Goal: Task Accomplishment & Management: Use online tool/utility

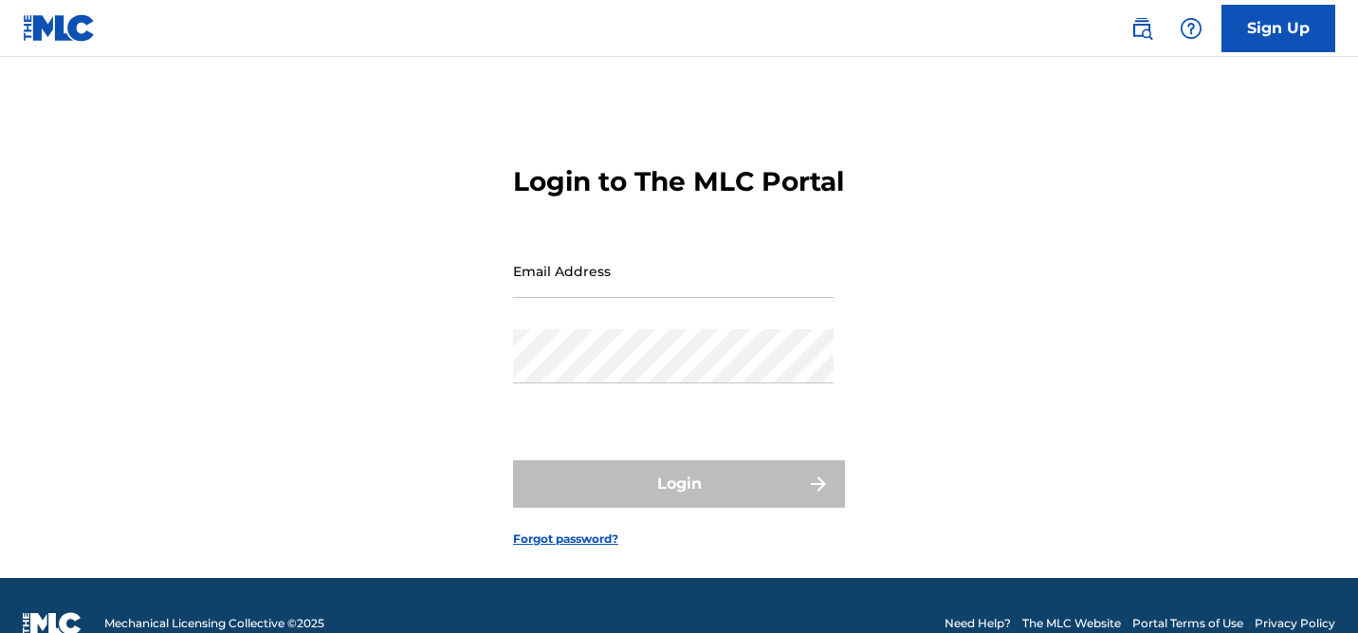
click at [631, 298] on input "Email Address" at bounding box center [673, 271] width 321 height 54
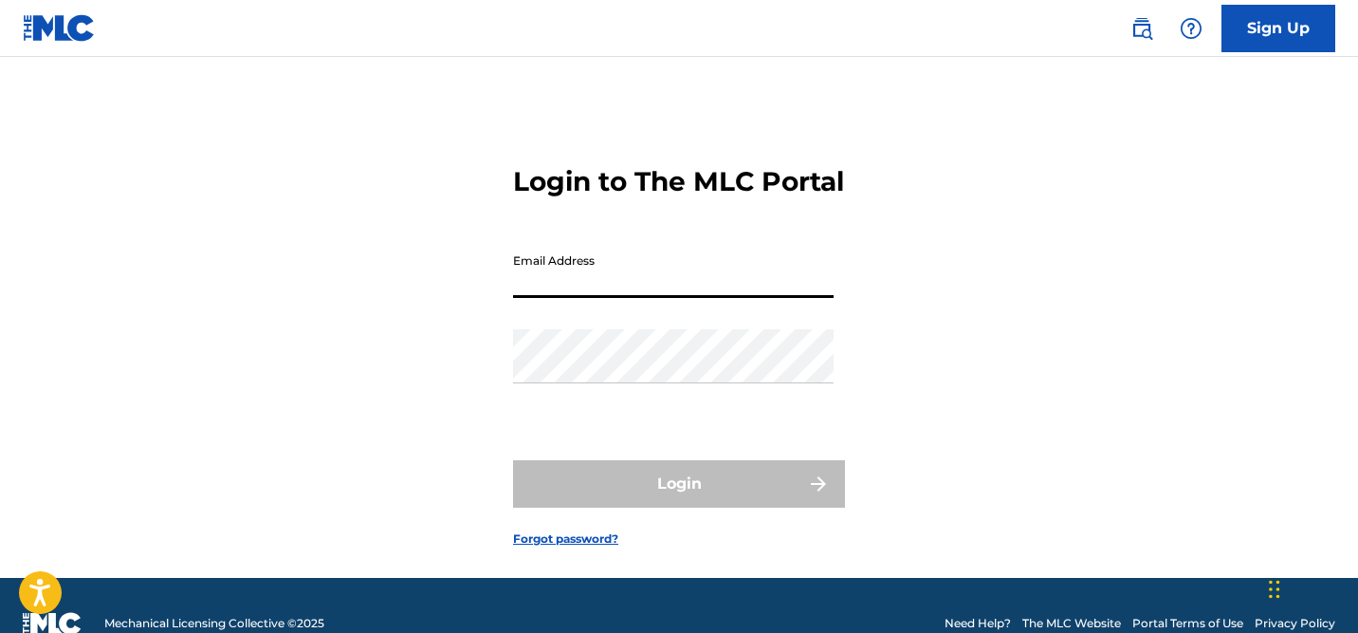
type input "[EMAIL_ADDRESS][DOMAIN_NAME]"
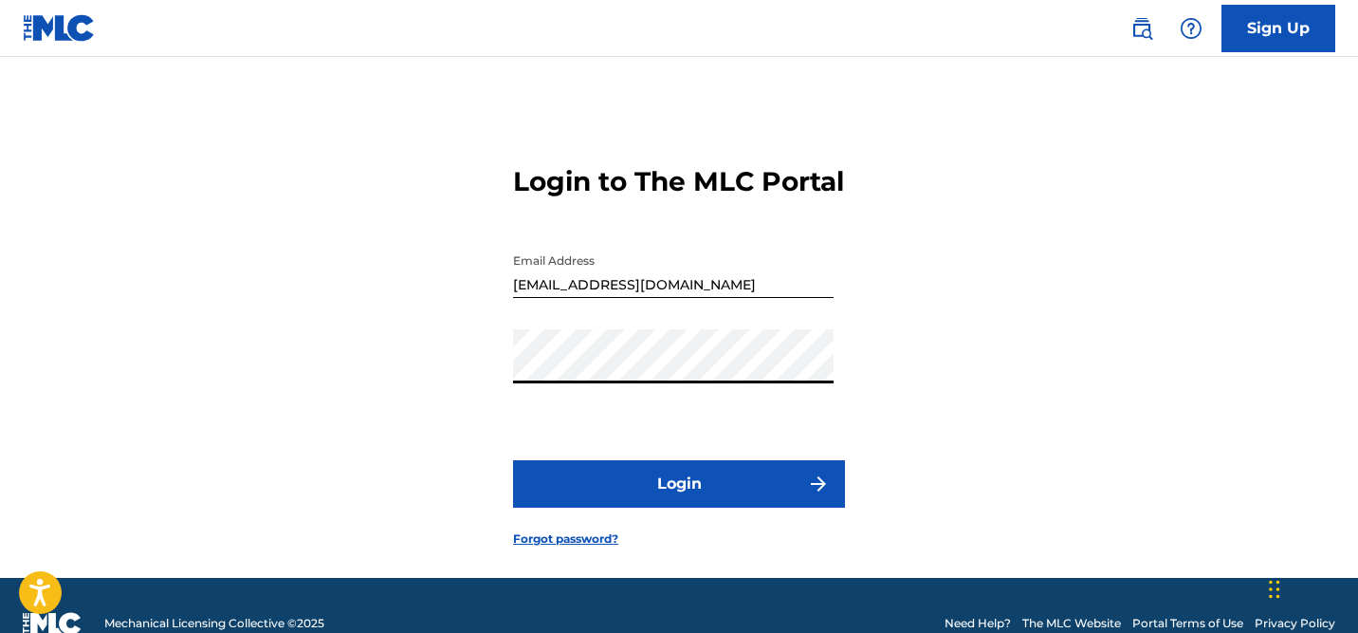
click at [715, 508] on button "Login" at bounding box center [679, 483] width 332 height 47
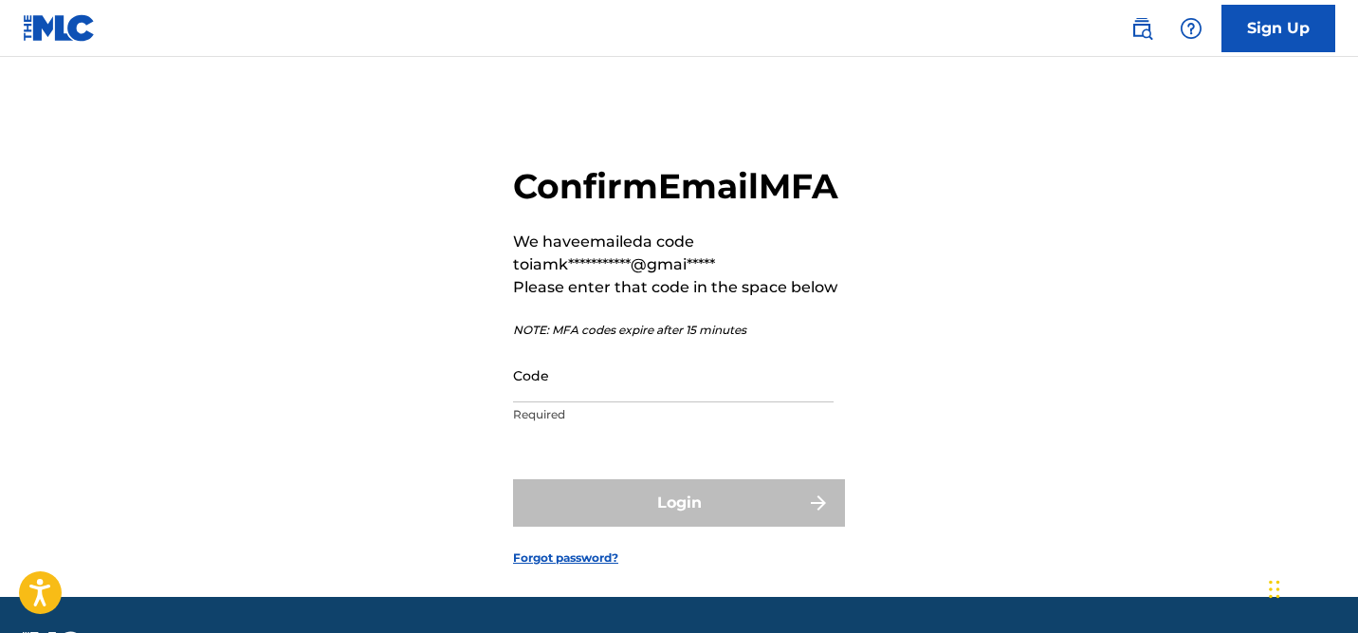
click at [550, 402] on input "Code" at bounding box center [673, 375] width 321 height 54
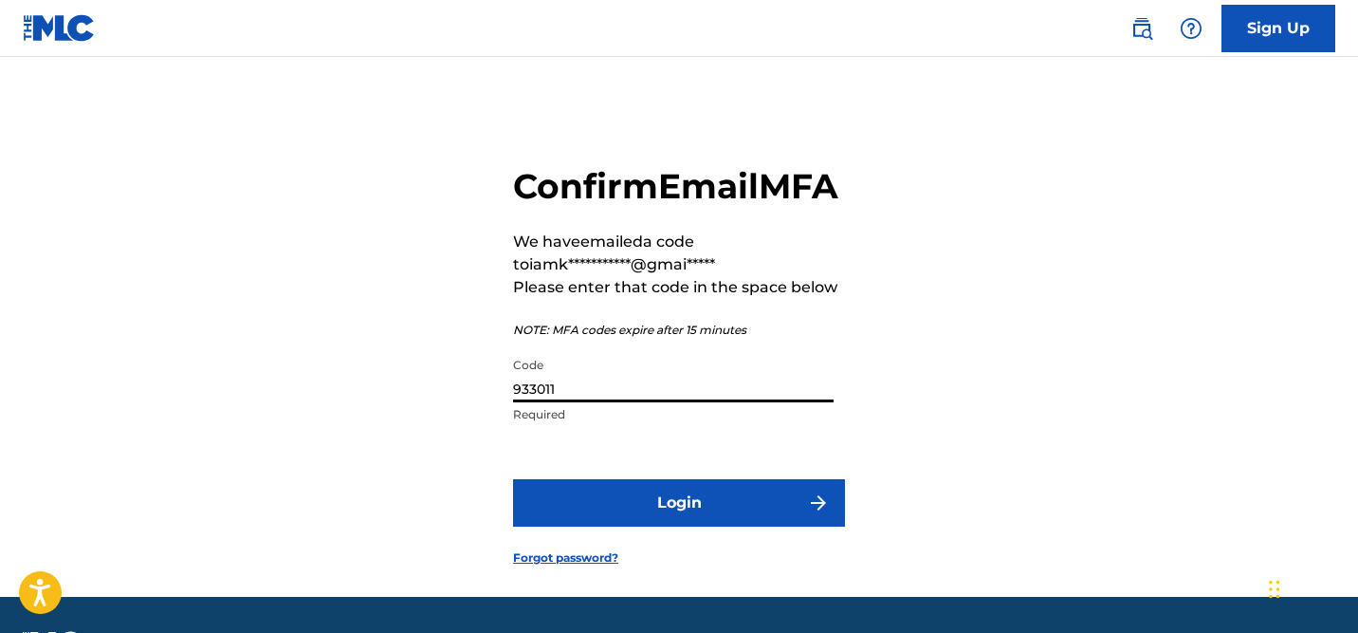
type input "933011"
click at [692, 526] on button "Login" at bounding box center [679, 502] width 332 height 47
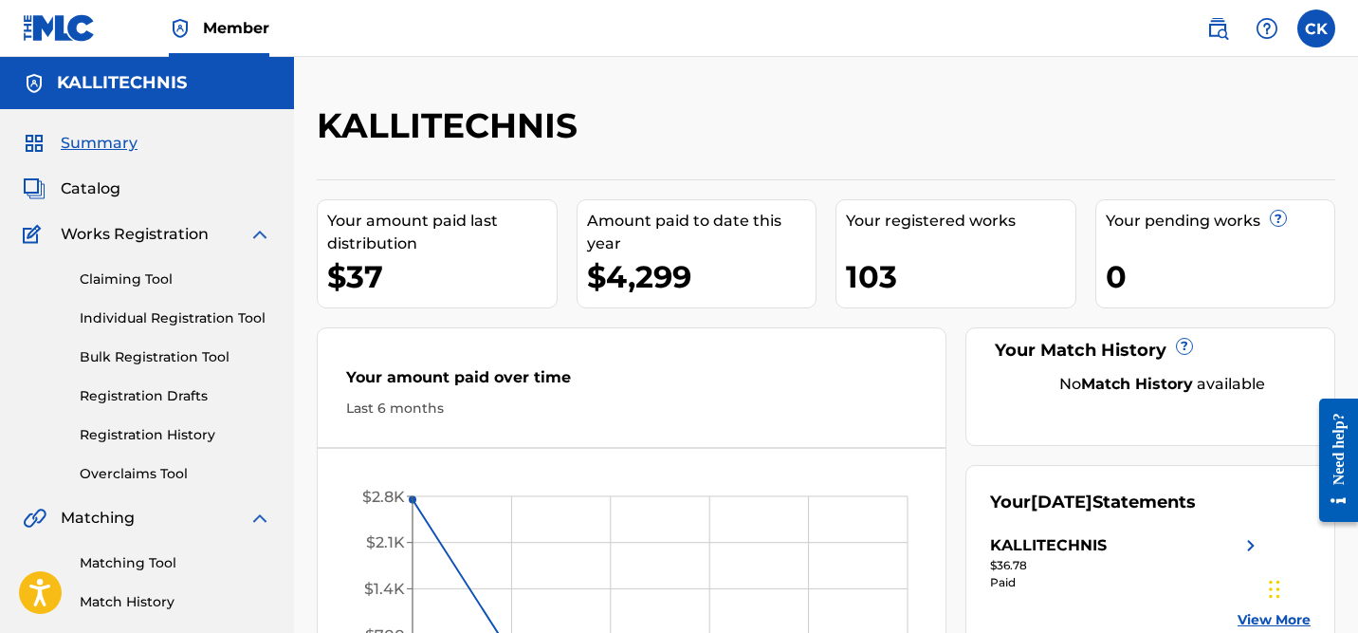
click at [1327, 38] on label at bounding box center [1317, 28] width 38 height 38
click at [1317, 28] on input "CK Cassandra Kouremenos iamkallitechnis@gmail.com Notification Preferences Prof…" at bounding box center [1317, 28] width 0 height 0
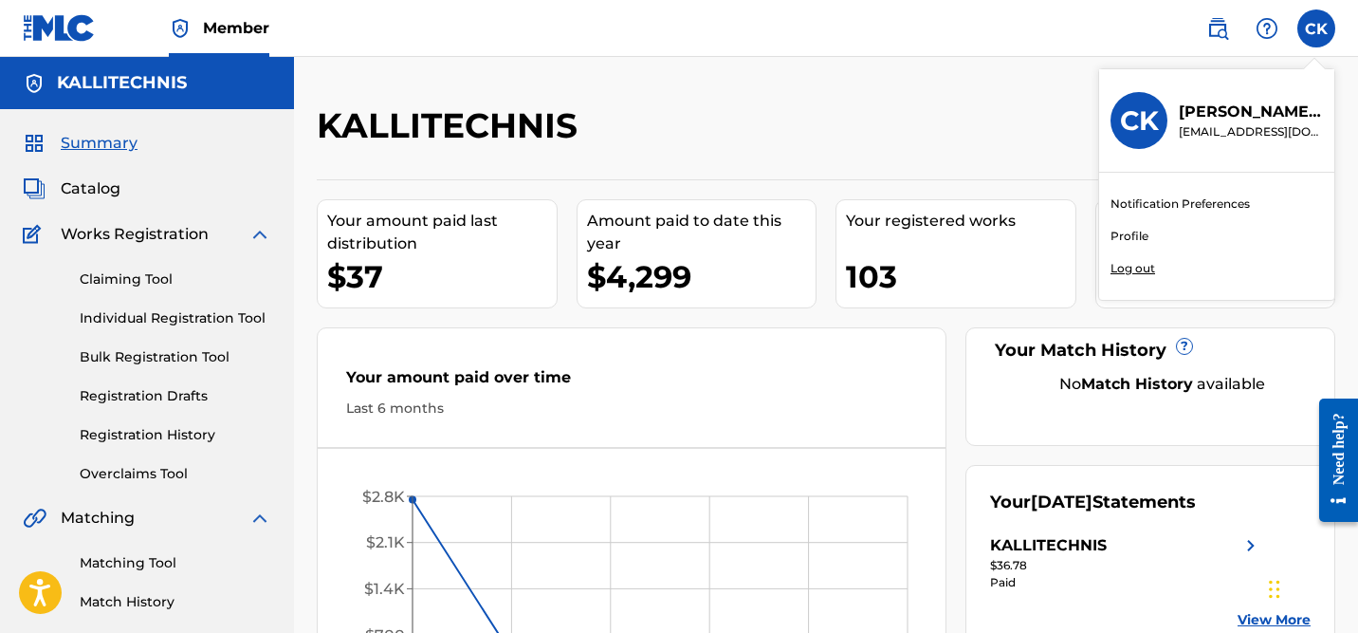
click at [1128, 236] on link "Profile" at bounding box center [1130, 236] width 38 height 17
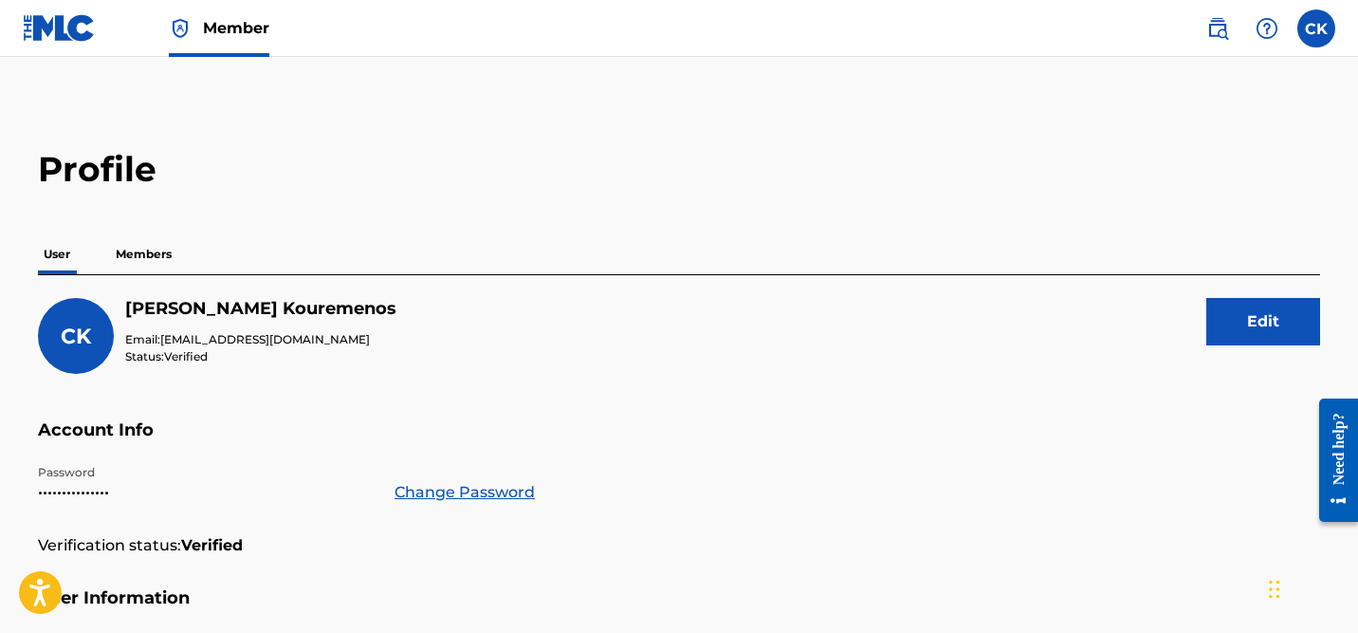
scroll to position [30, 0]
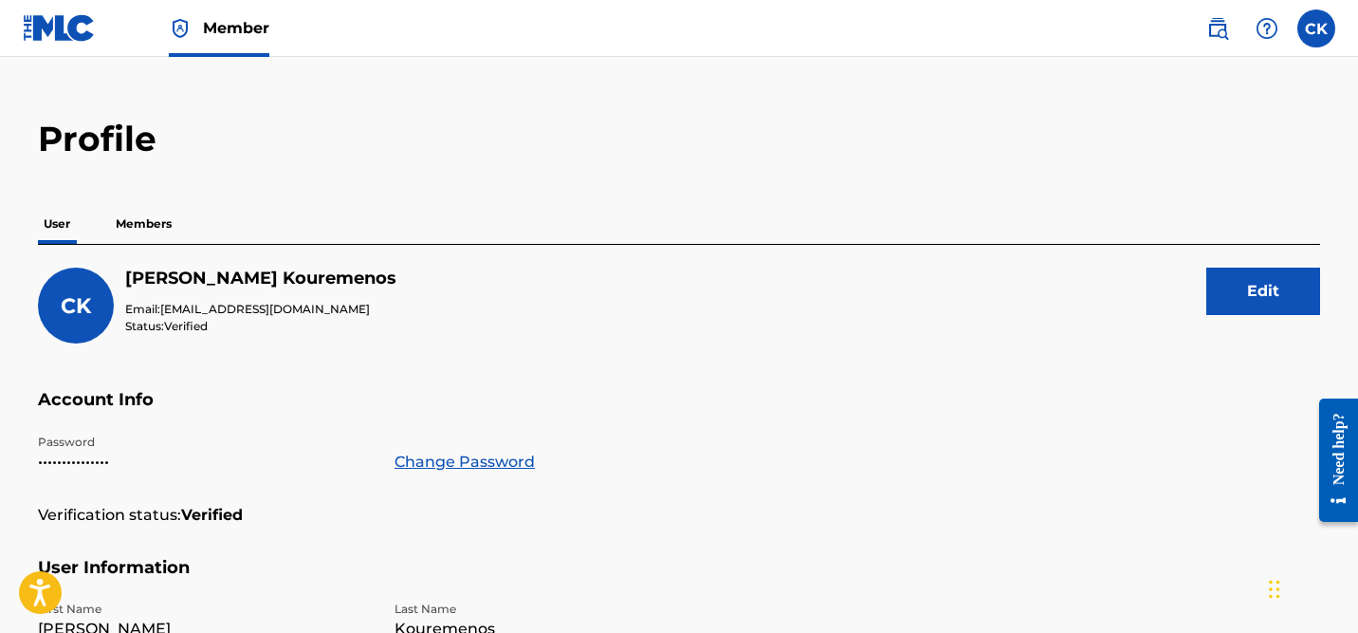
click at [159, 221] on p "Members" at bounding box center [143, 224] width 67 height 40
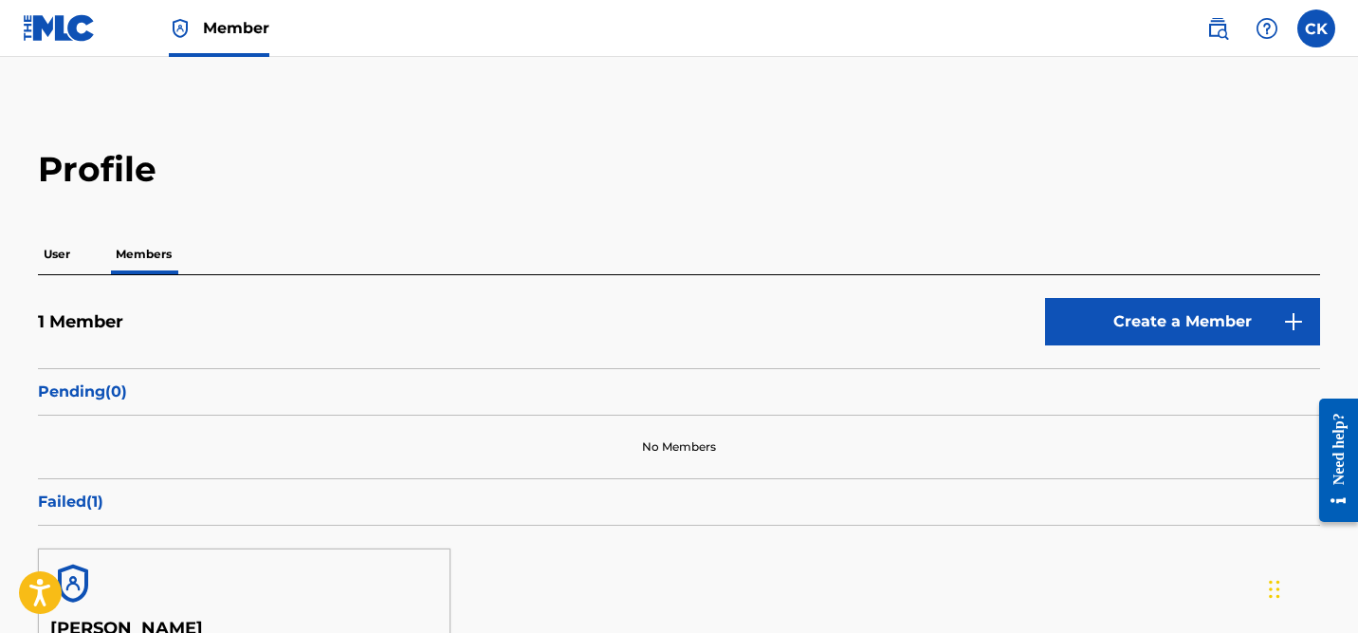
click at [57, 259] on p "User" at bounding box center [57, 254] width 38 height 40
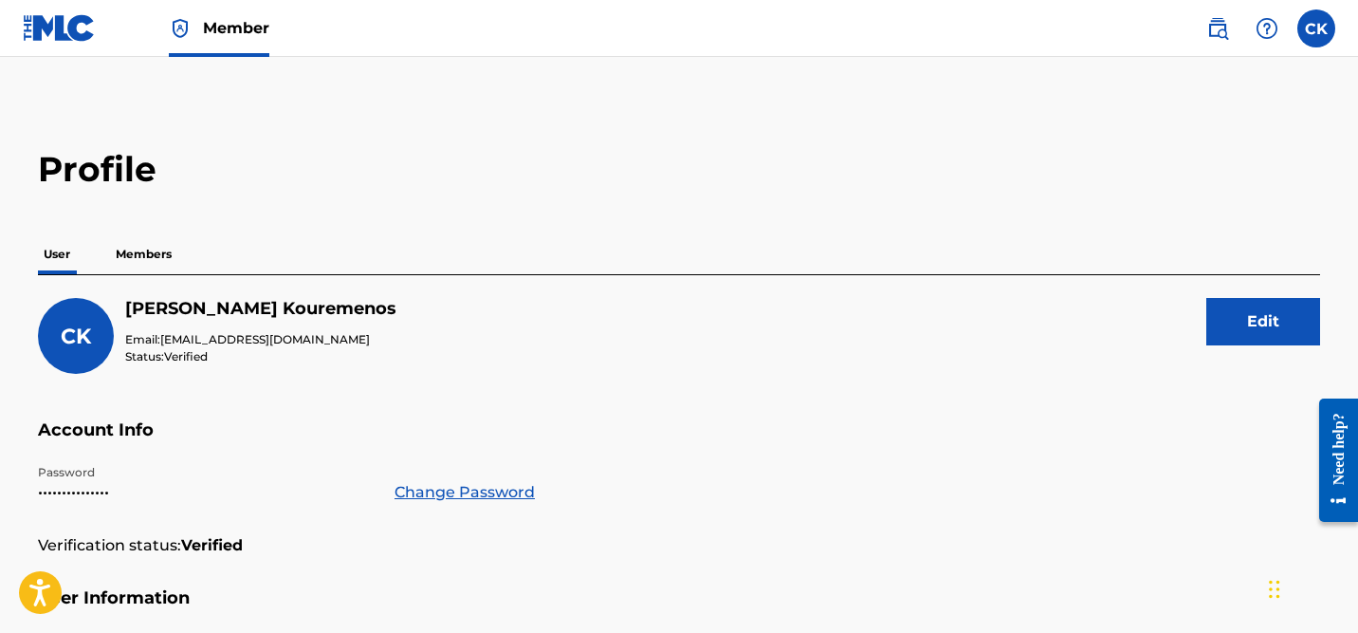
click at [1318, 29] on label at bounding box center [1317, 28] width 38 height 38
click at [1317, 28] on input "CK Cassandra Kouremenos iamkallitechnis@gmail.com Notification Preferences Prof…" at bounding box center [1317, 28] width 0 height 0
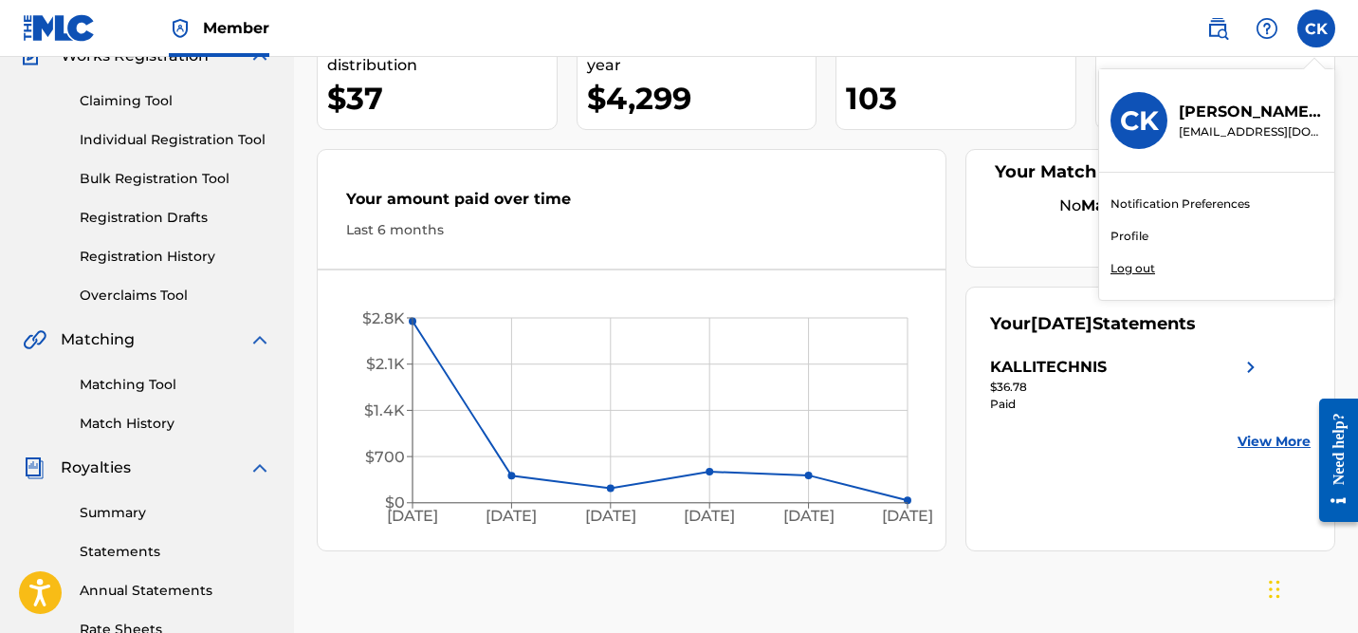
scroll to position [186, 0]
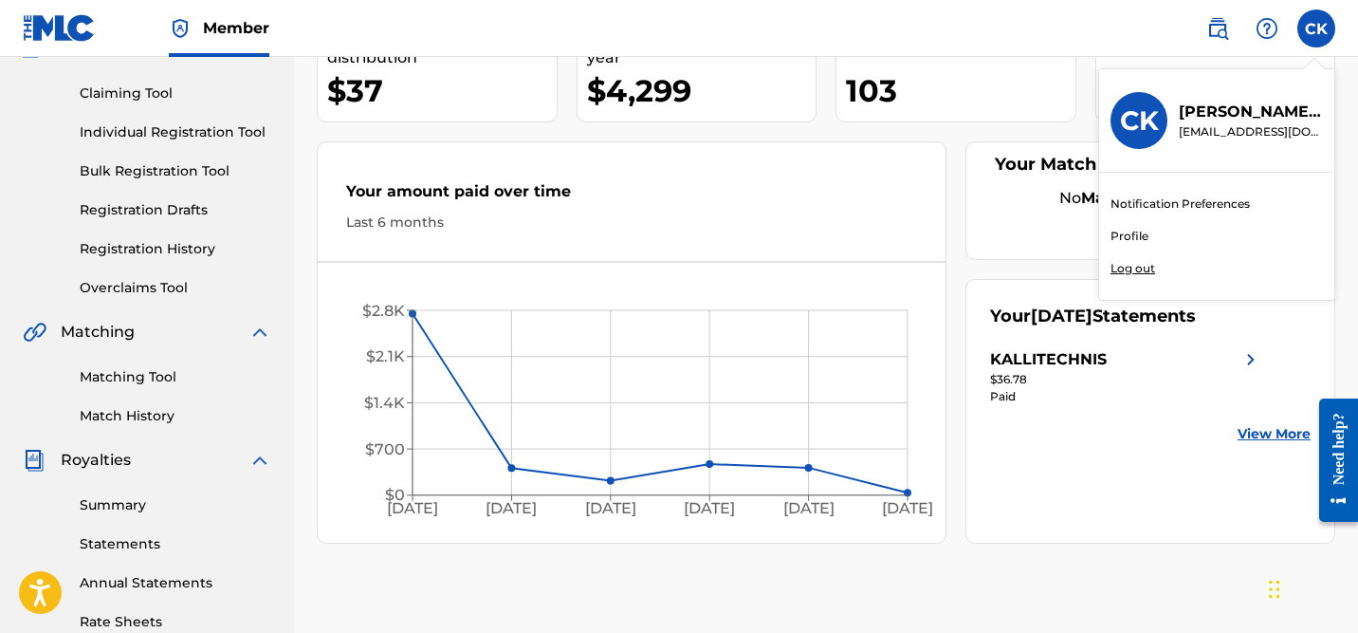
click at [970, 145] on div "Your Match History ? No Match History available" at bounding box center [1151, 200] width 370 height 119
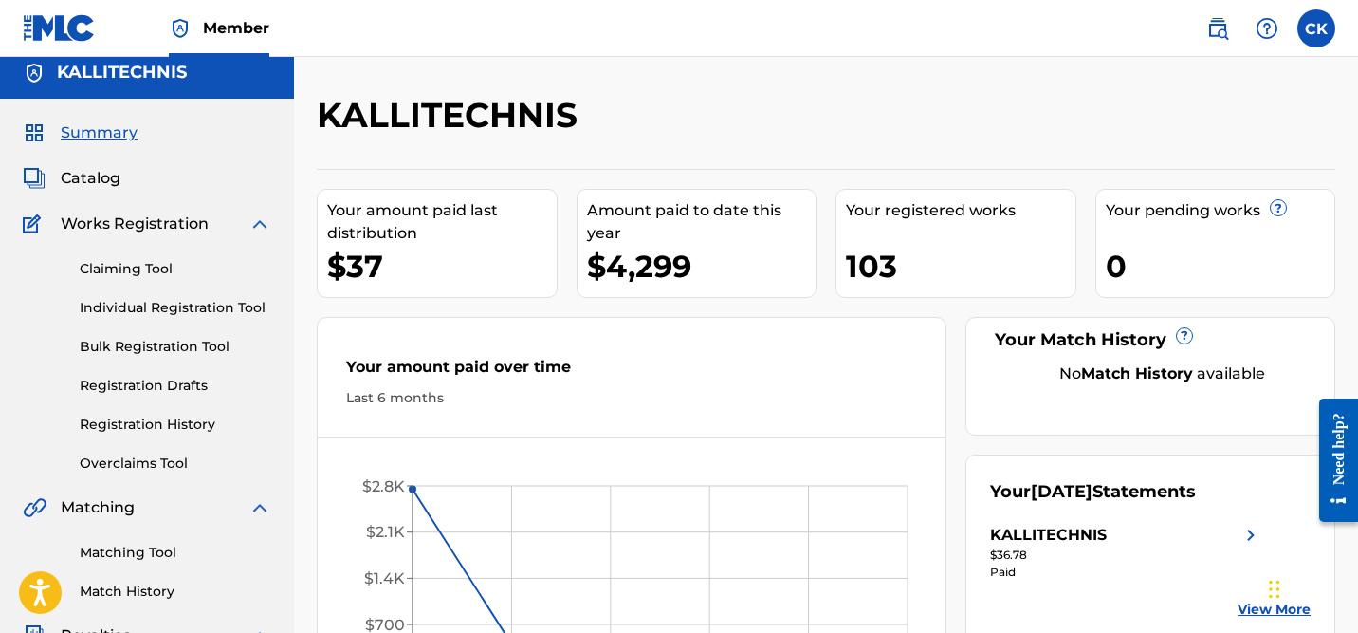
scroll to position [0, 0]
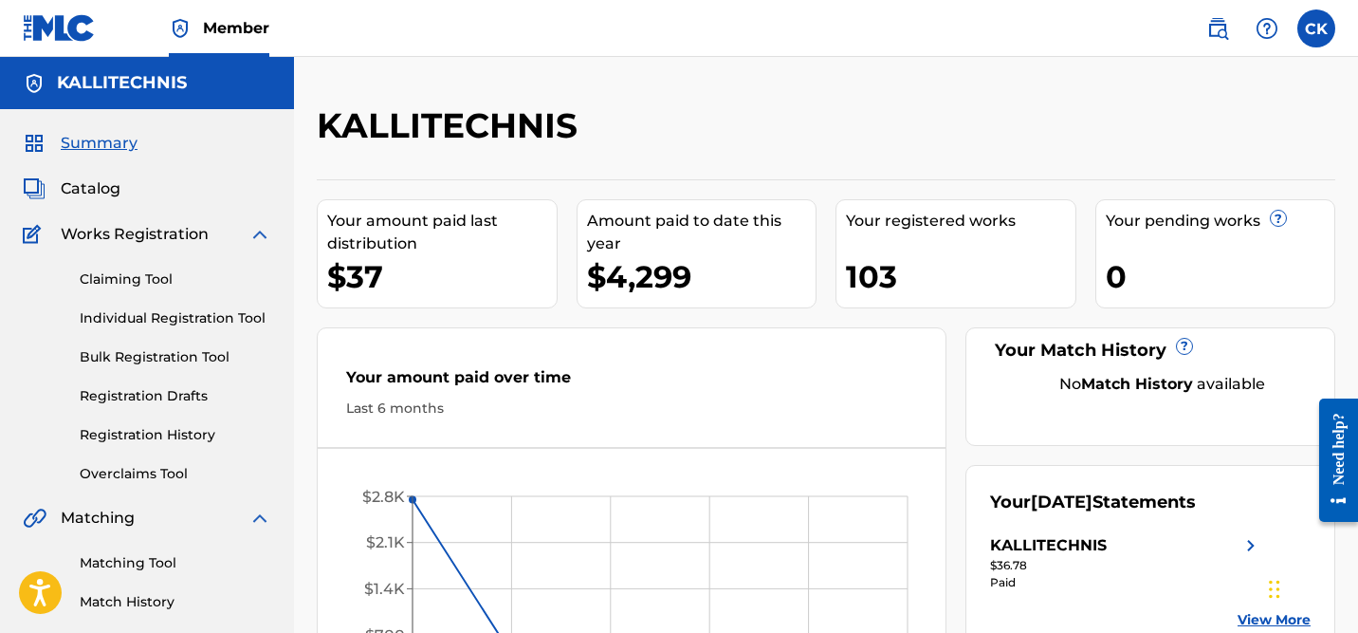
click at [97, 190] on span "Catalog" at bounding box center [91, 188] width 60 height 23
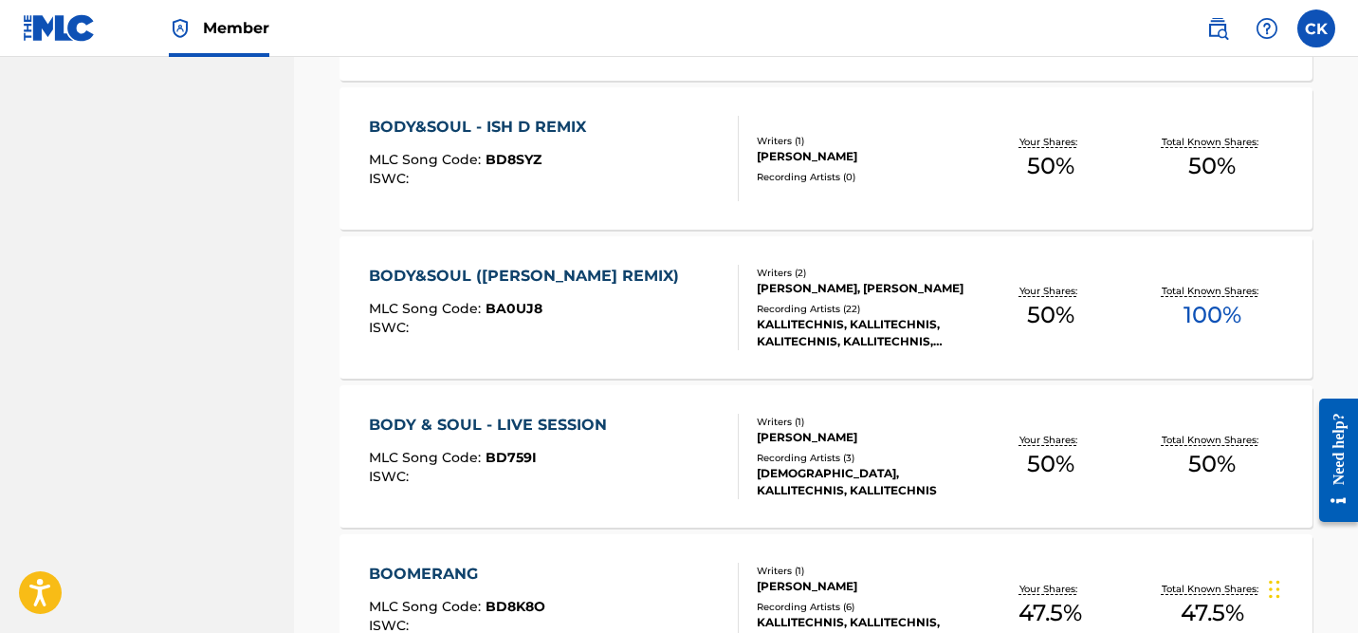
scroll to position [1586, 0]
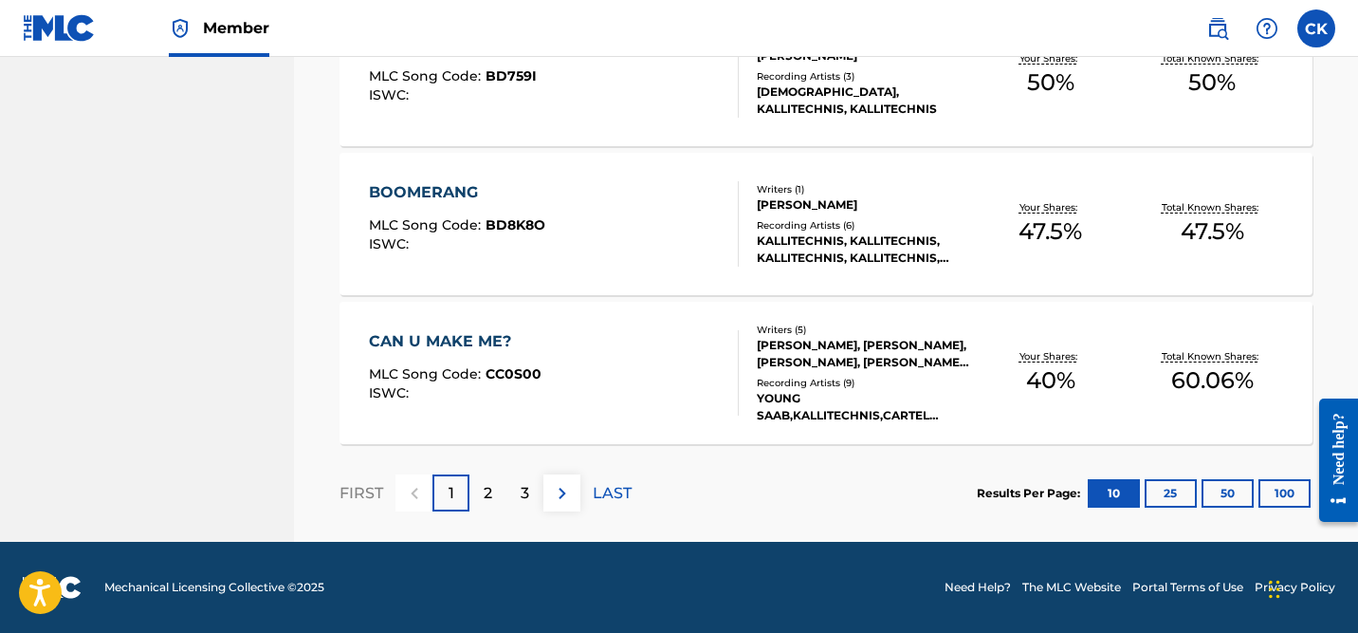
click at [1291, 493] on button "100" at bounding box center [1285, 493] width 52 height 28
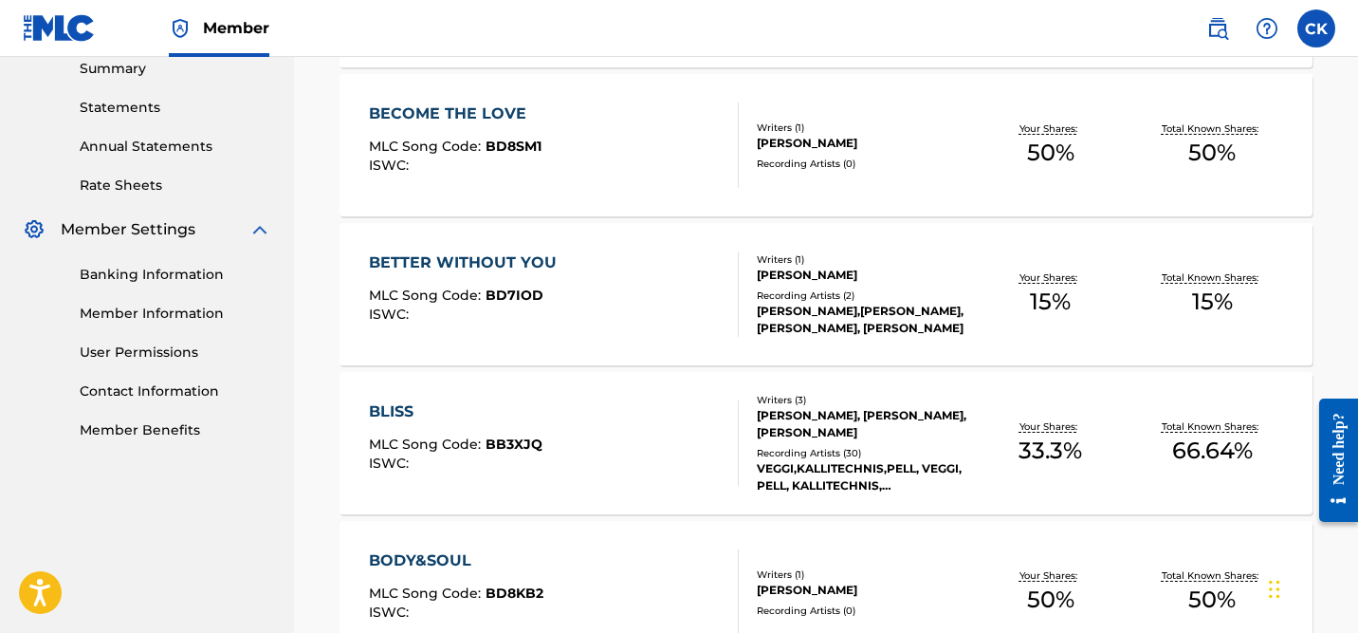
scroll to position [614, 0]
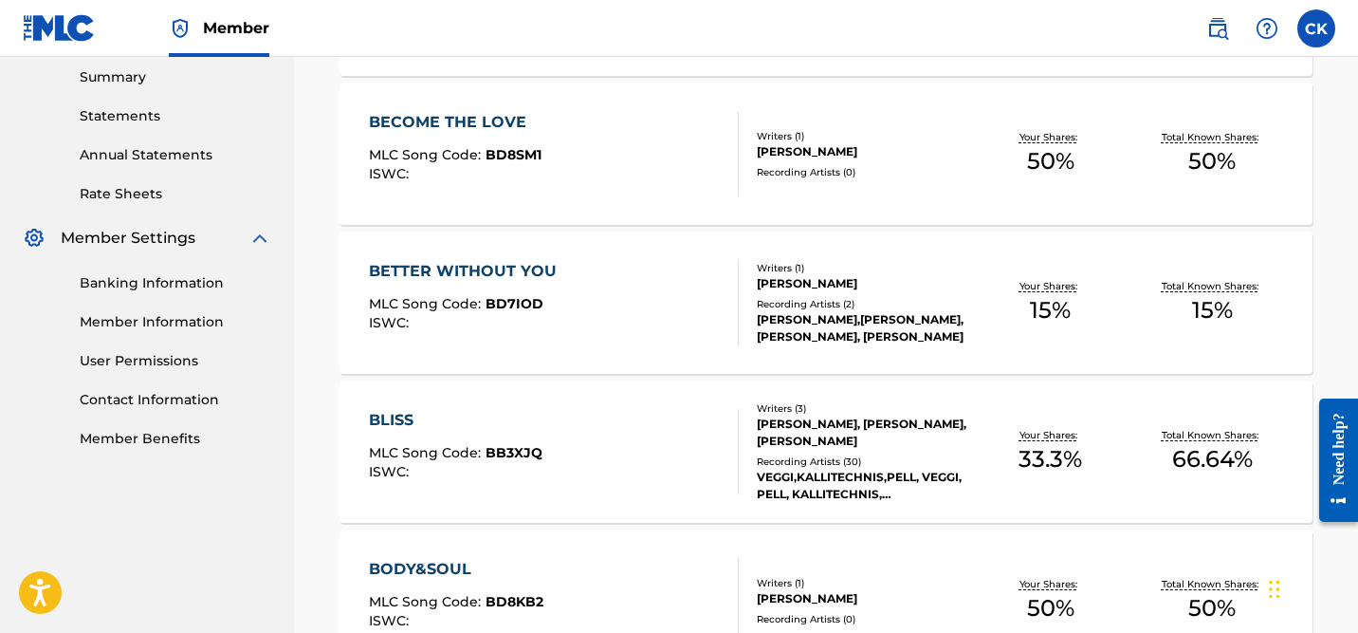
click at [685, 316] on div "BETTER WITHOUT YOU MLC Song Code : BD7IOD ISWC :" at bounding box center [554, 302] width 370 height 85
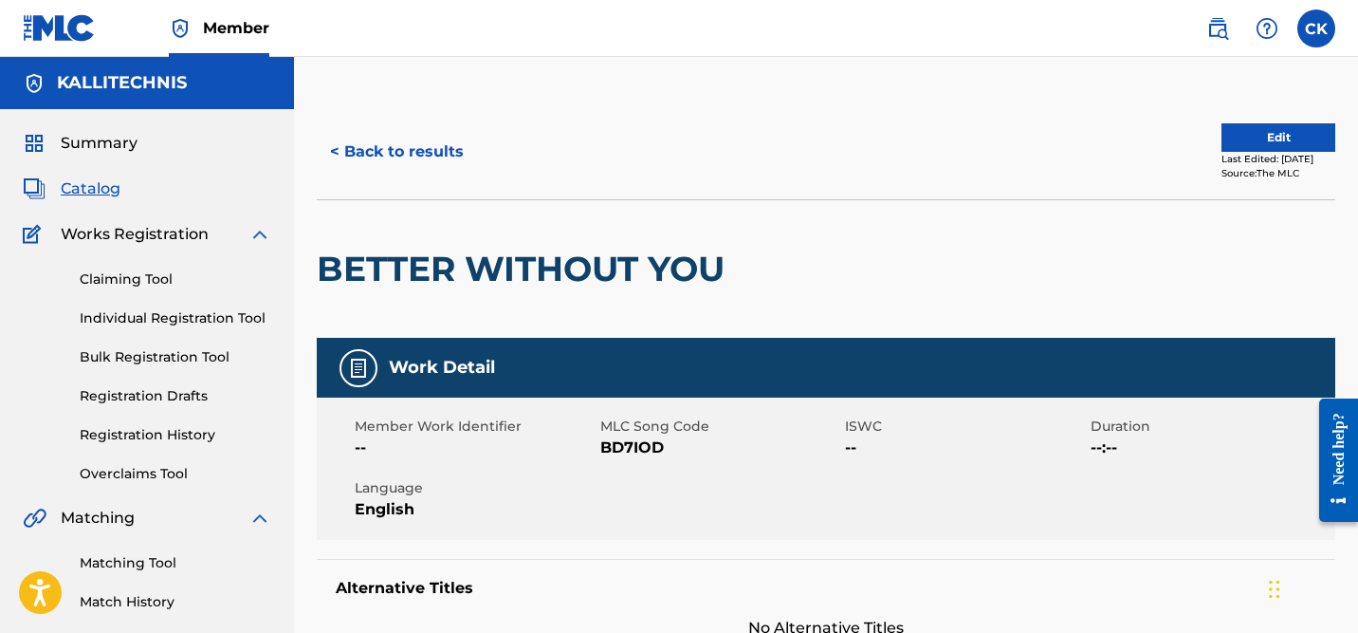
click at [405, 151] on button "< Back to results" at bounding box center [397, 151] width 160 height 47
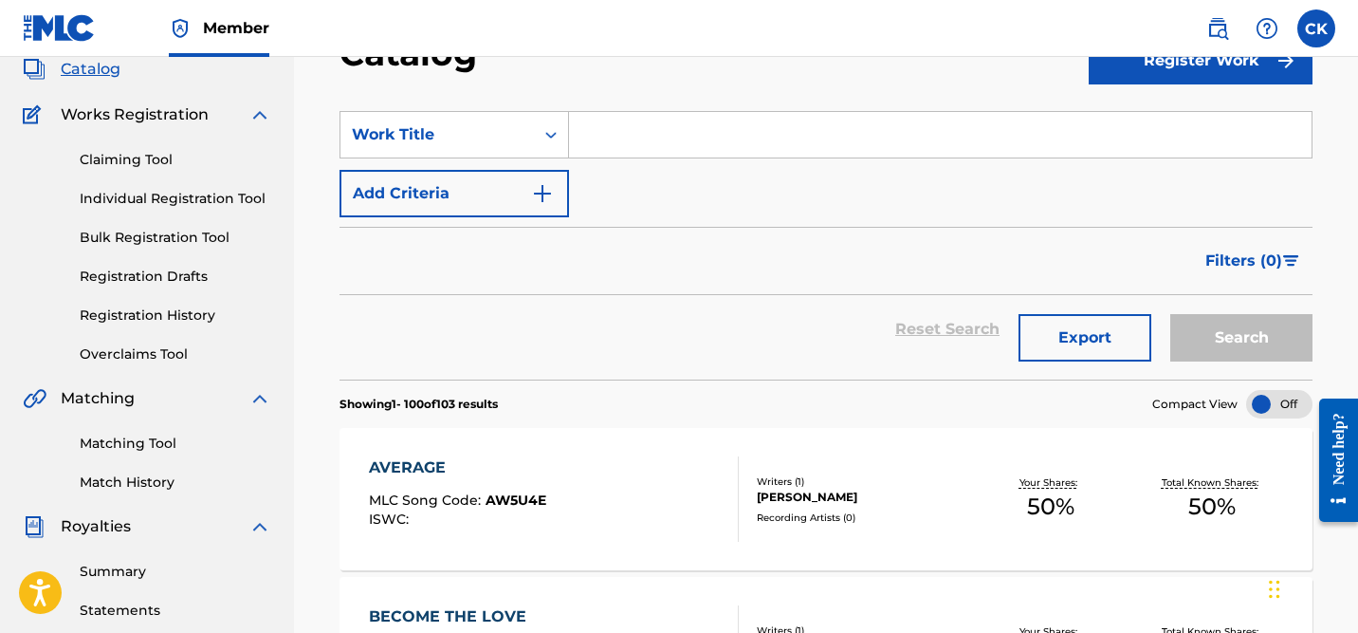
scroll to position [124, 0]
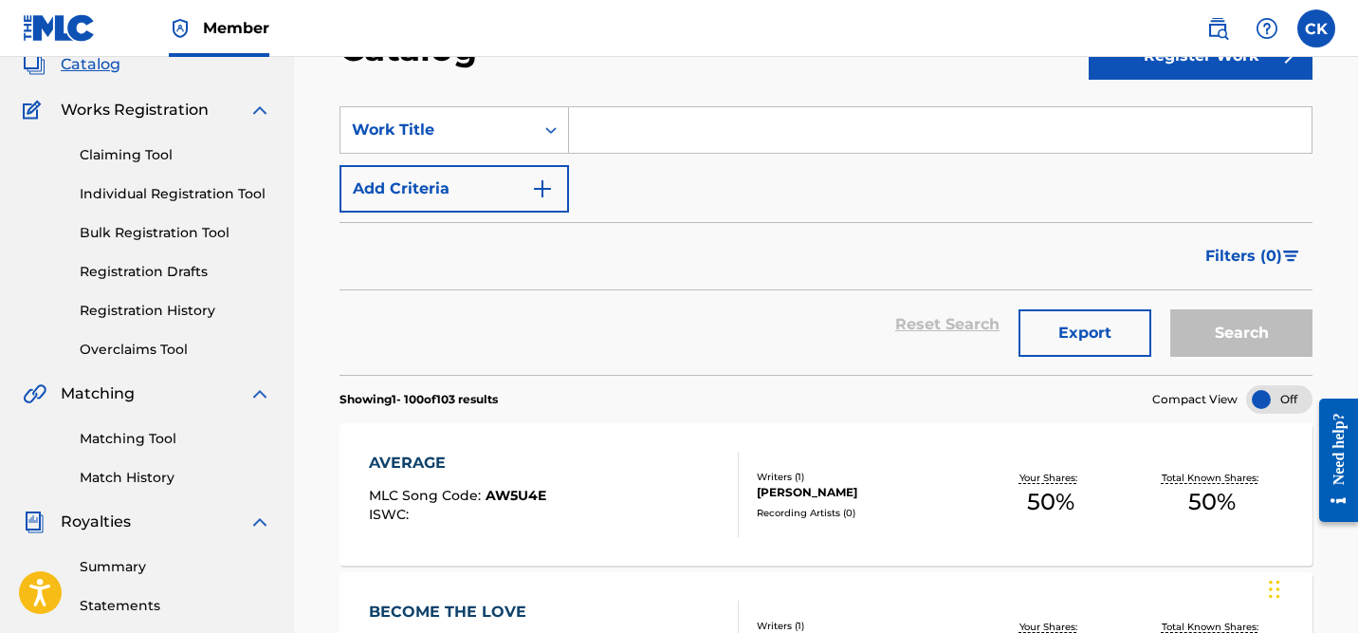
click at [146, 434] on link "Matching Tool" at bounding box center [176, 439] width 192 height 20
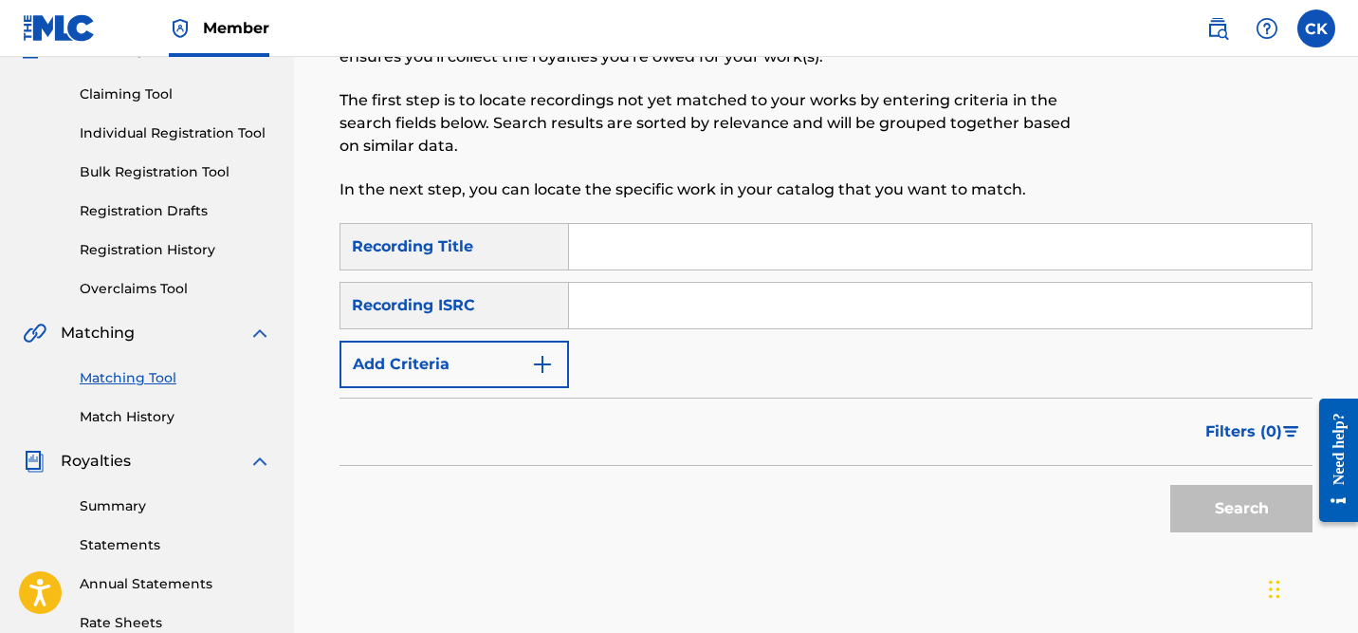
scroll to position [200, 0]
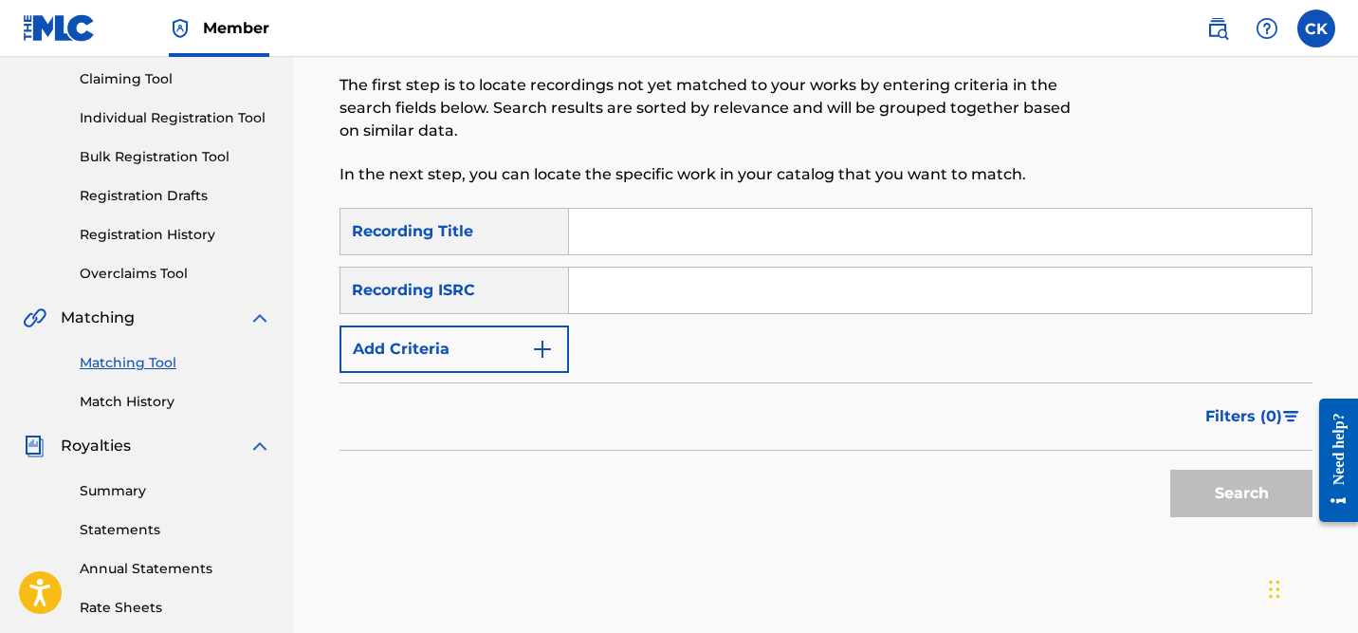
click at [672, 293] on input "Search Form" at bounding box center [940, 291] width 743 height 46
paste input "QM24S1703543"
type input "QM24S1703543"
click at [1228, 486] on button "Search" at bounding box center [1242, 493] width 142 height 47
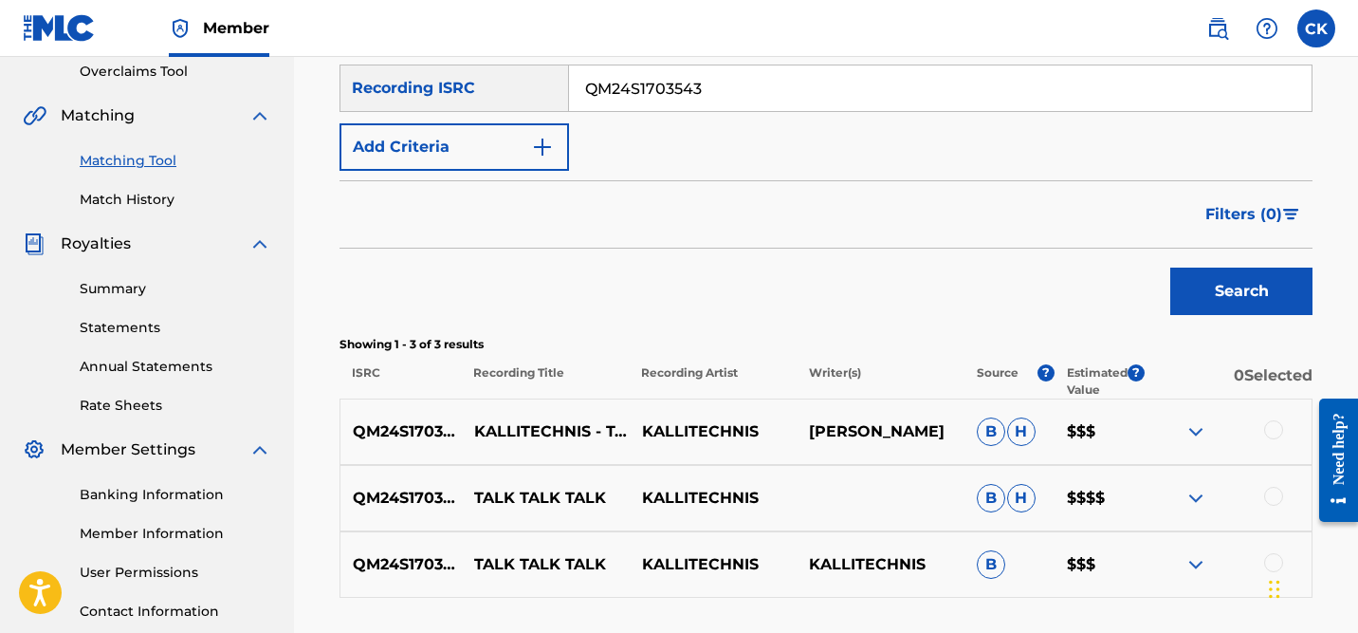
scroll to position [400, 0]
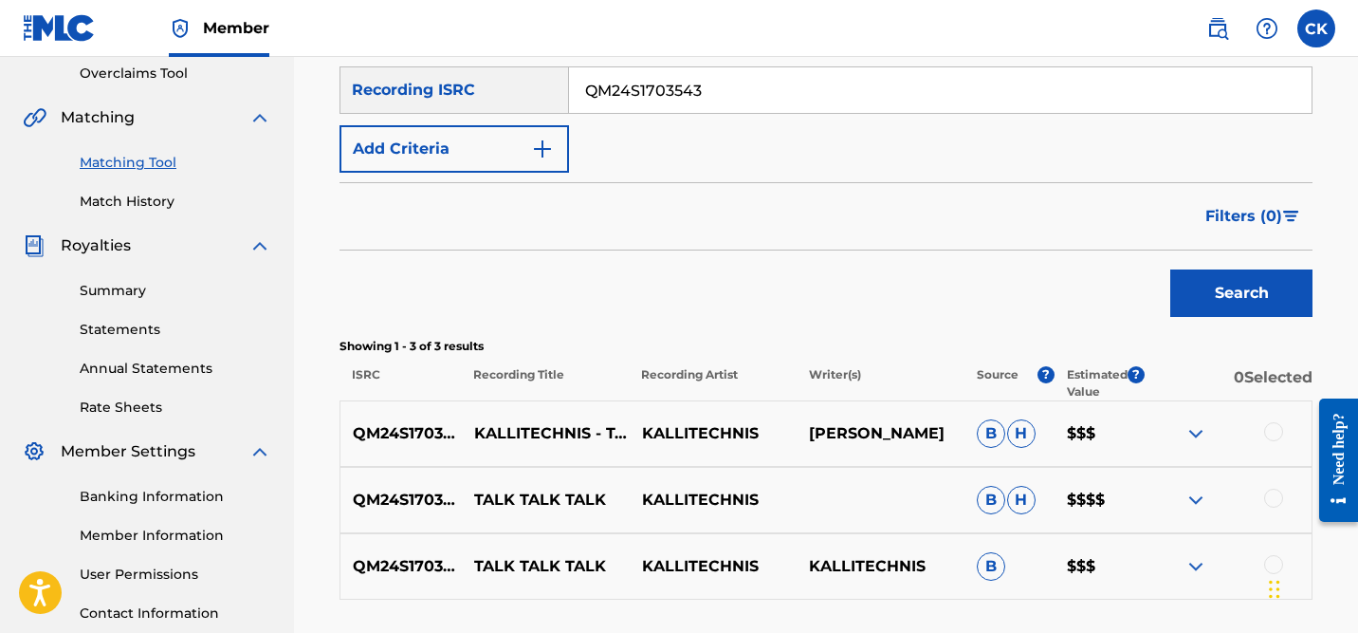
click at [1280, 431] on div at bounding box center [1274, 431] width 19 height 19
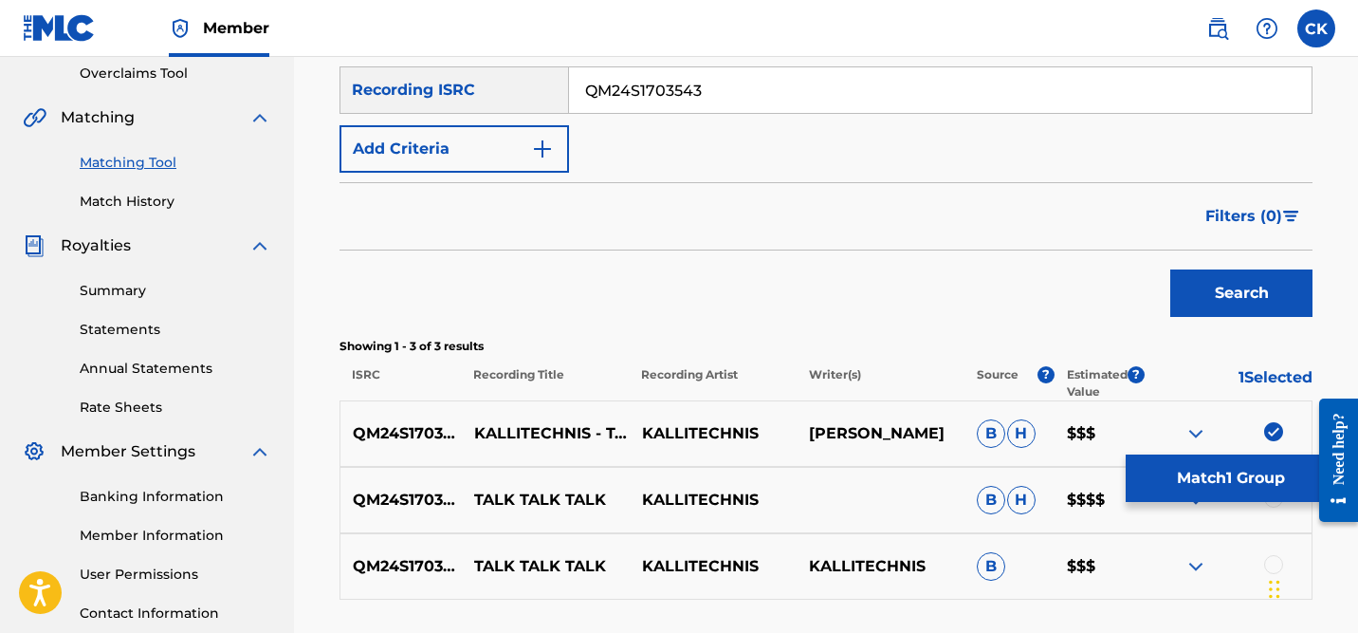
click at [1275, 500] on button "Match 1 Group" at bounding box center [1231, 477] width 210 height 47
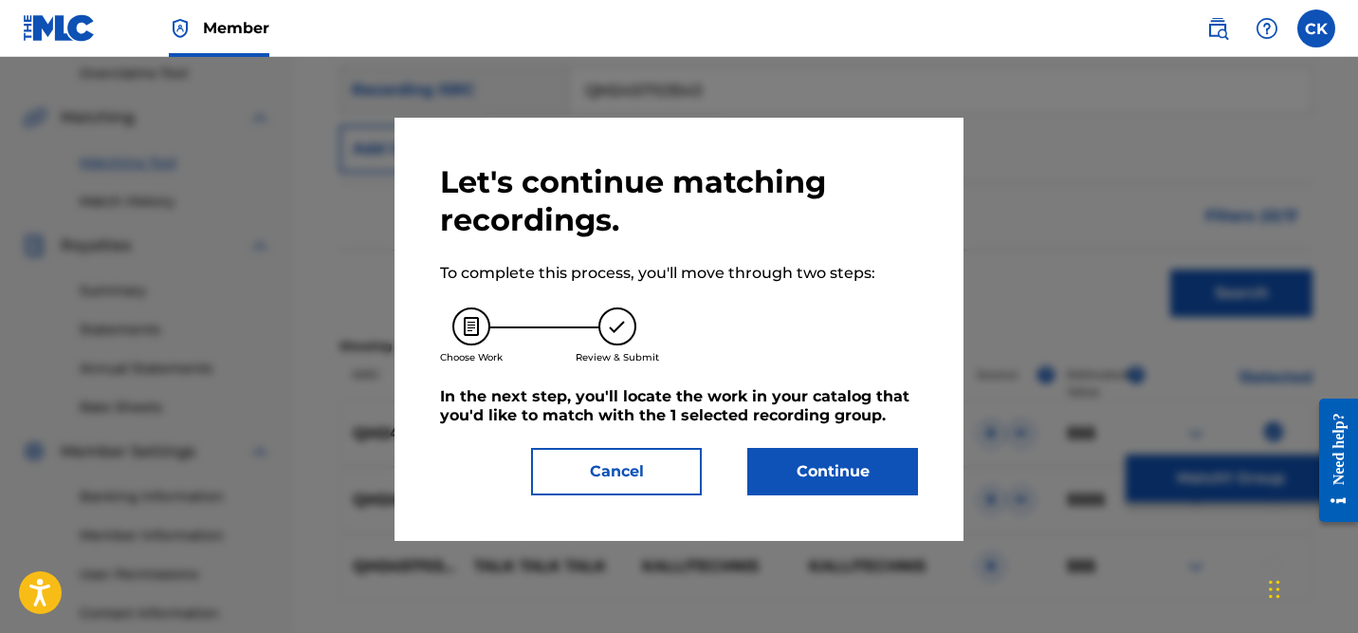
click at [637, 474] on button "Cancel" at bounding box center [616, 471] width 171 height 47
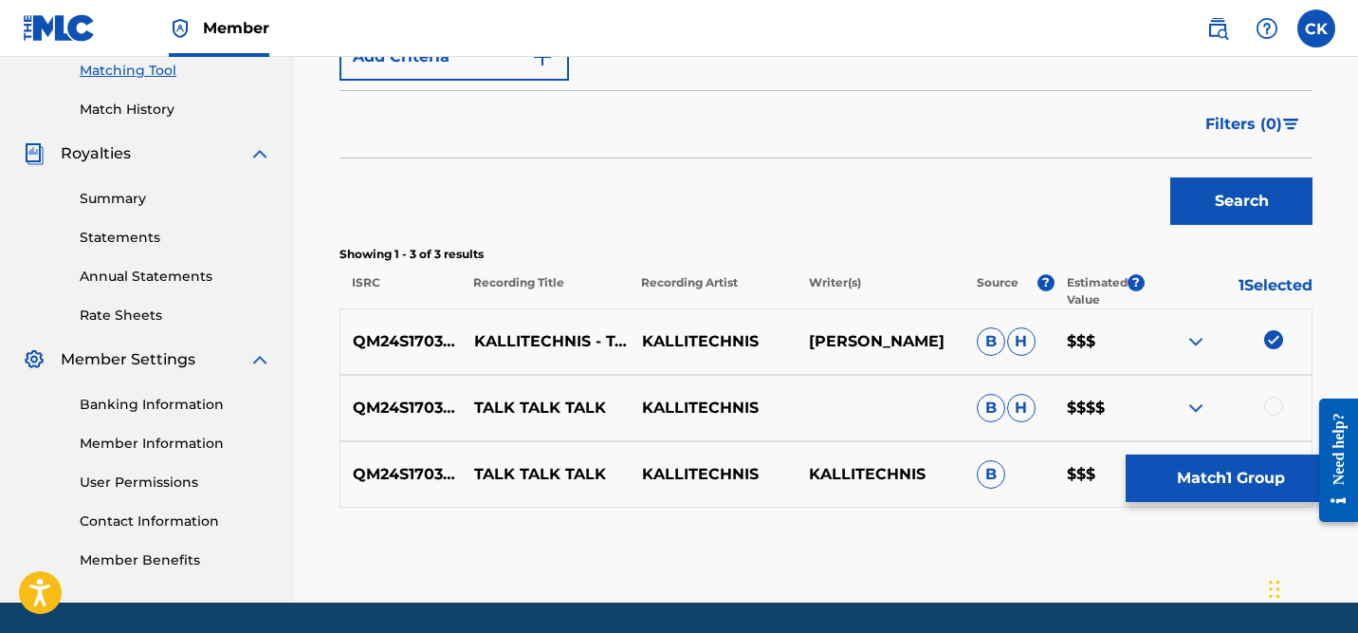
scroll to position [553, 0]
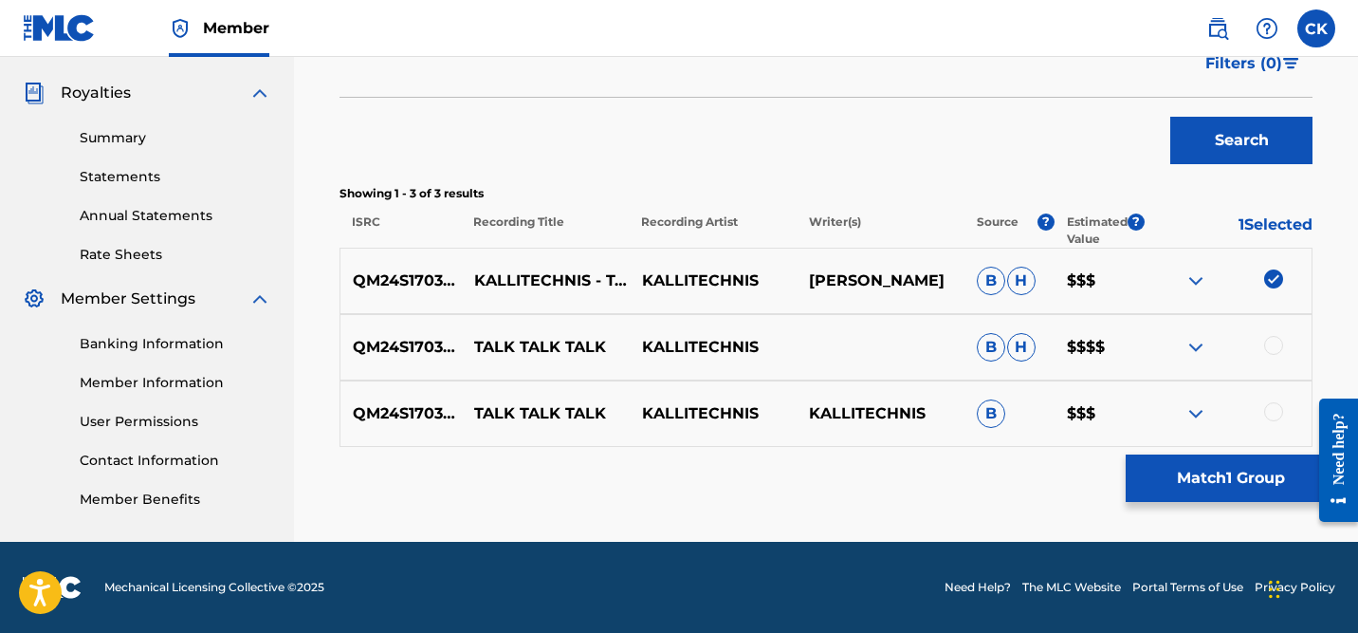
click at [1275, 343] on div at bounding box center [1274, 345] width 19 height 19
click at [1275, 406] on div at bounding box center [1274, 411] width 19 height 19
click at [1230, 479] on button "Match 3 Groups" at bounding box center [1231, 477] width 210 height 47
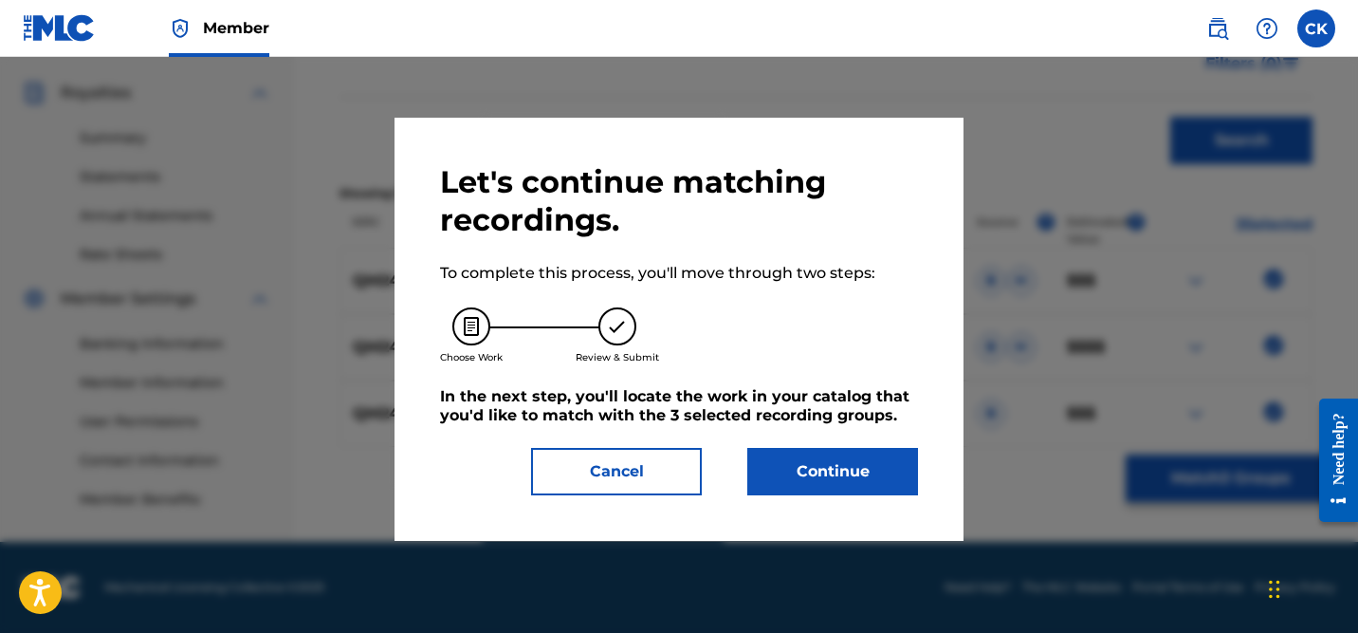
click at [823, 462] on button "Continue" at bounding box center [833, 471] width 171 height 47
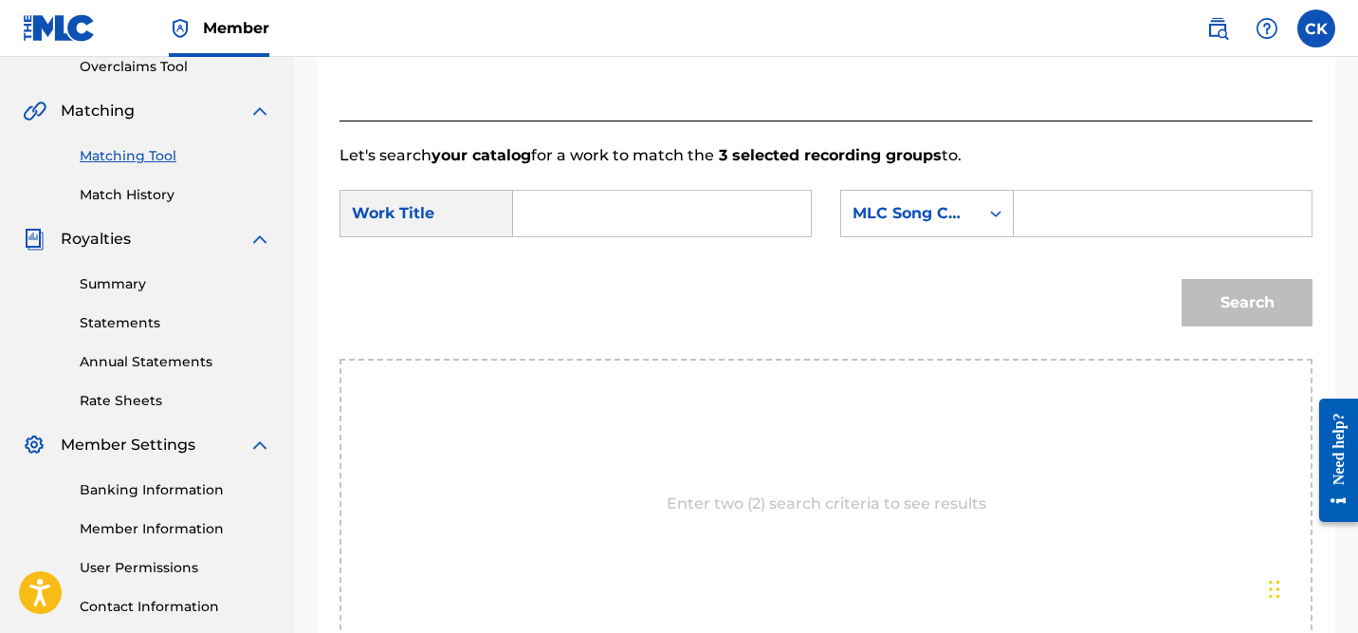
scroll to position [402, 0]
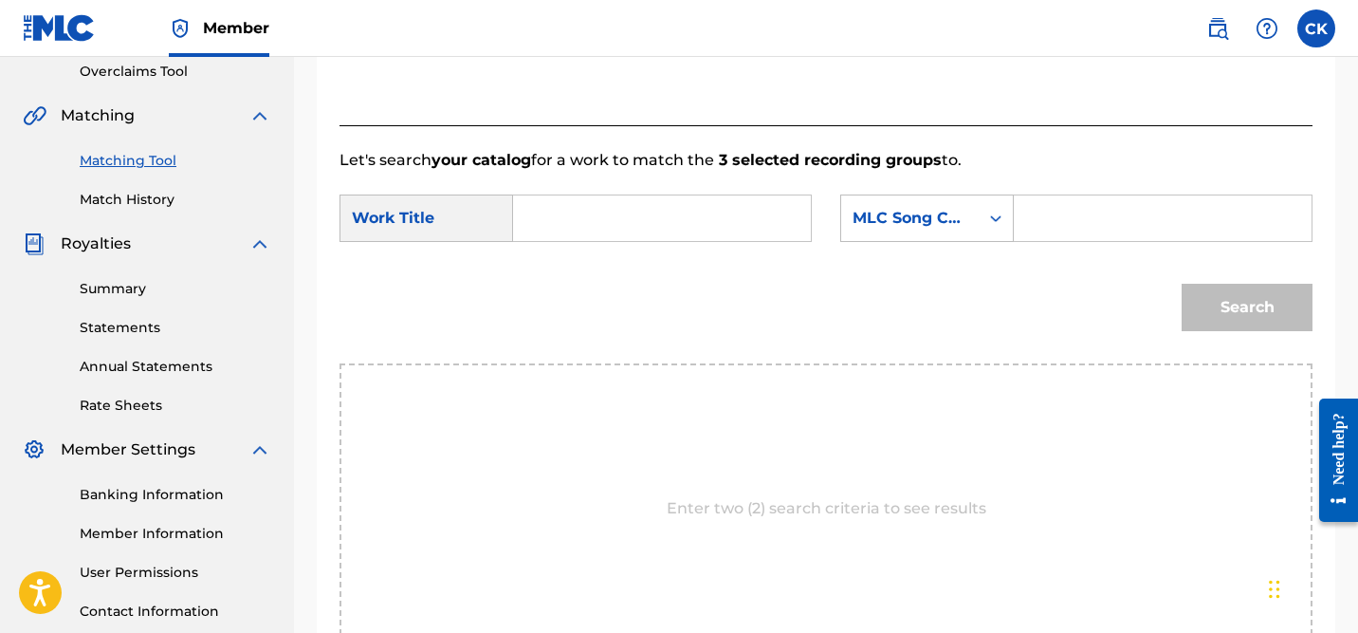
click at [1056, 219] on input "Search Form" at bounding box center [1163, 218] width 266 height 46
type input "t"
type input "TX1D8V"
click at [660, 225] on input "Search Form" at bounding box center [662, 218] width 266 height 46
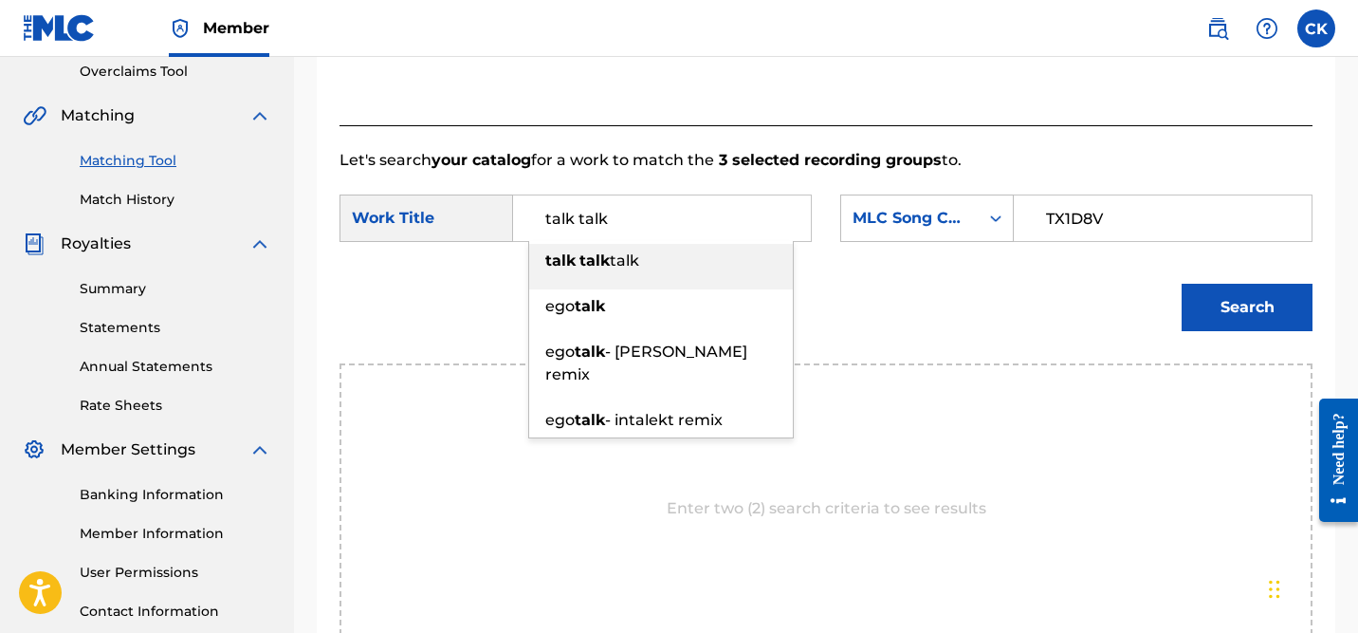
click at [722, 258] on div "talk talk talk" at bounding box center [661, 261] width 264 height 34
type input "talk talk talk"
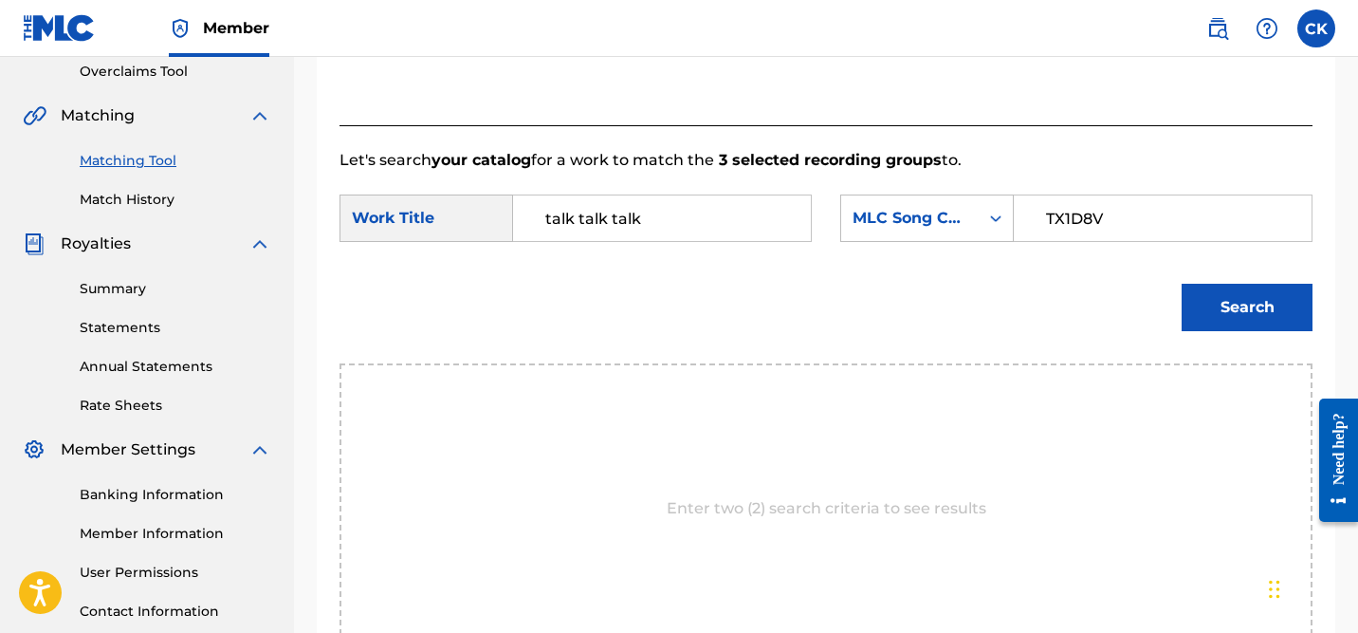
click at [1256, 305] on button "Search" at bounding box center [1247, 307] width 131 height 47
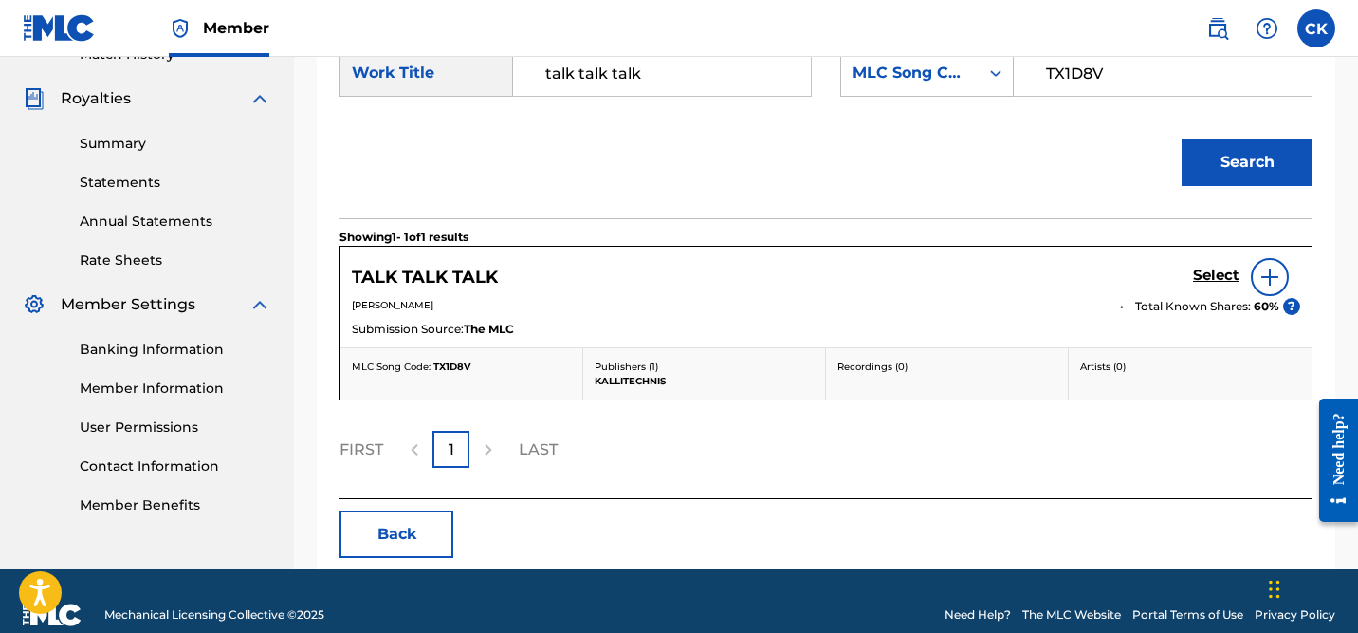
scroll to position [575, 0]
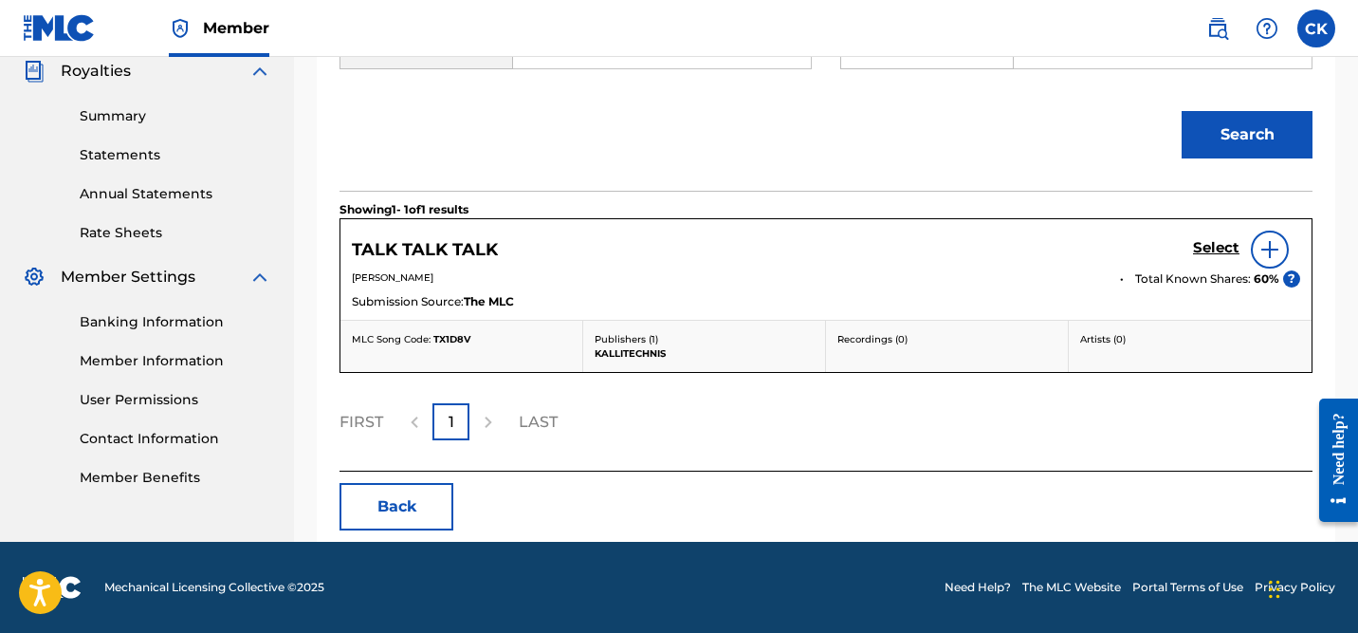
click at [1226, 247] on h5 "Select" at bounding box center [1216, 248] width 46 height 18
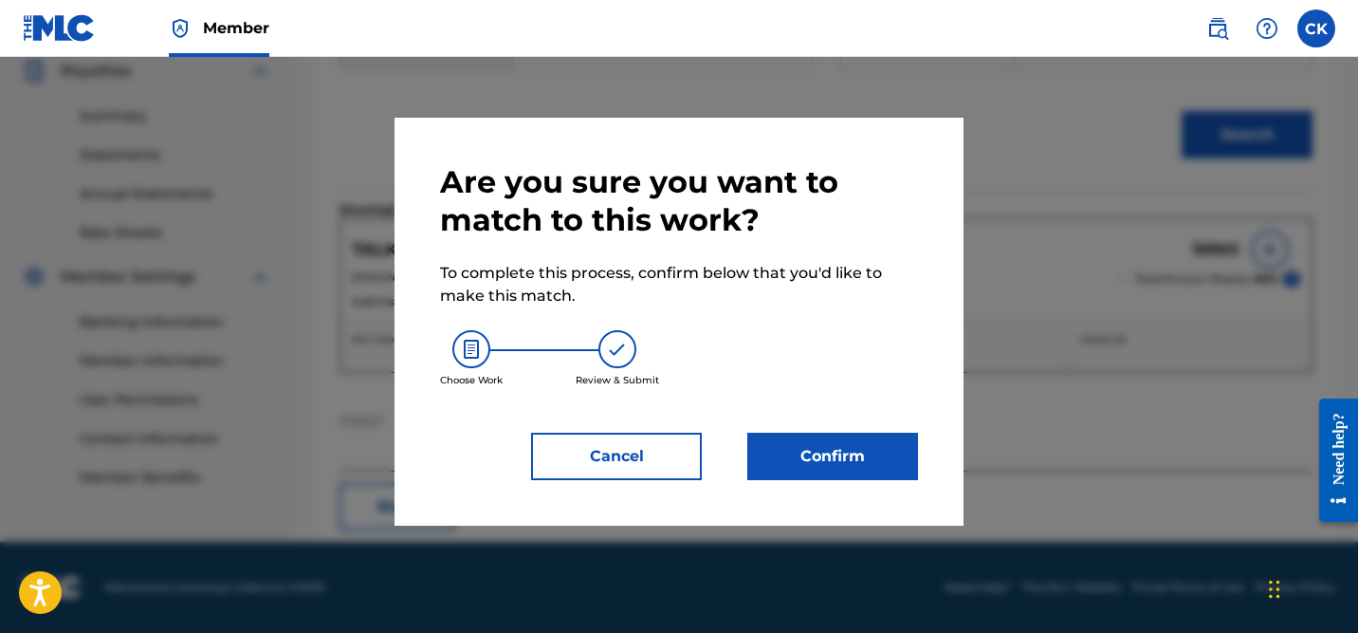
click at [829, 450] on button "Confirm" at bounding box center [833, 456] width 171 height 47
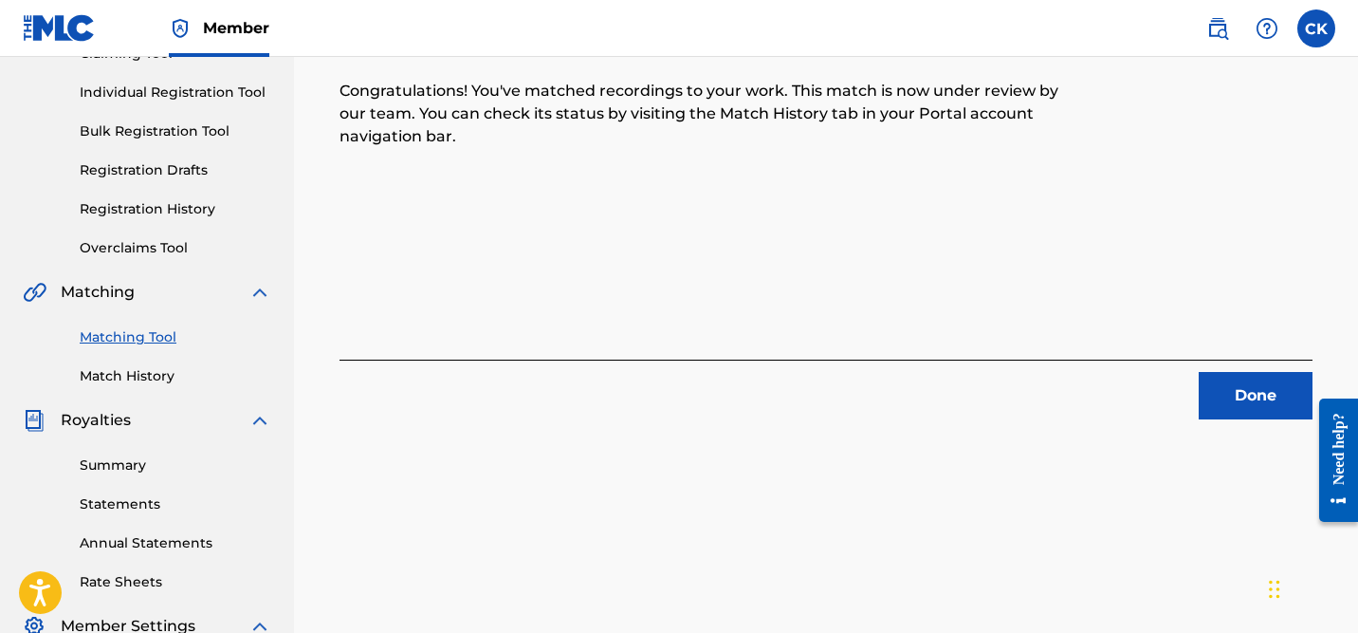
scroll to position [229, 0]
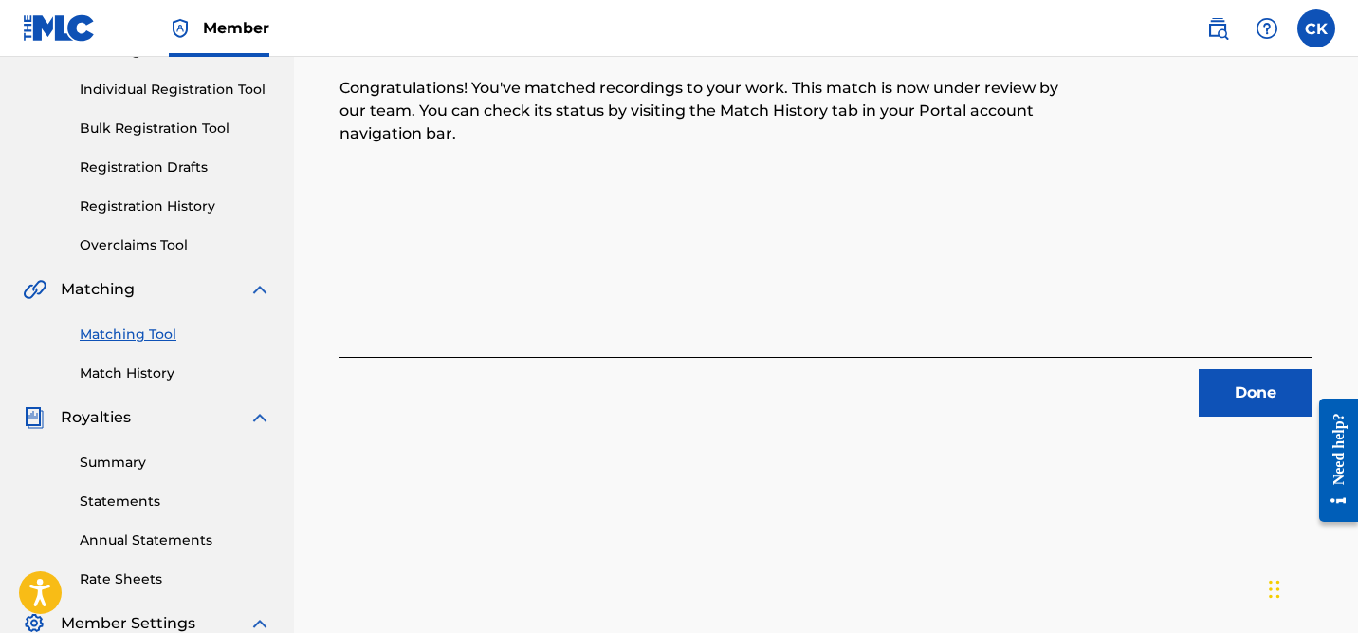
click at [1265, 396] on button "Done" at bounding box center [1256, 392] width 114 height 47
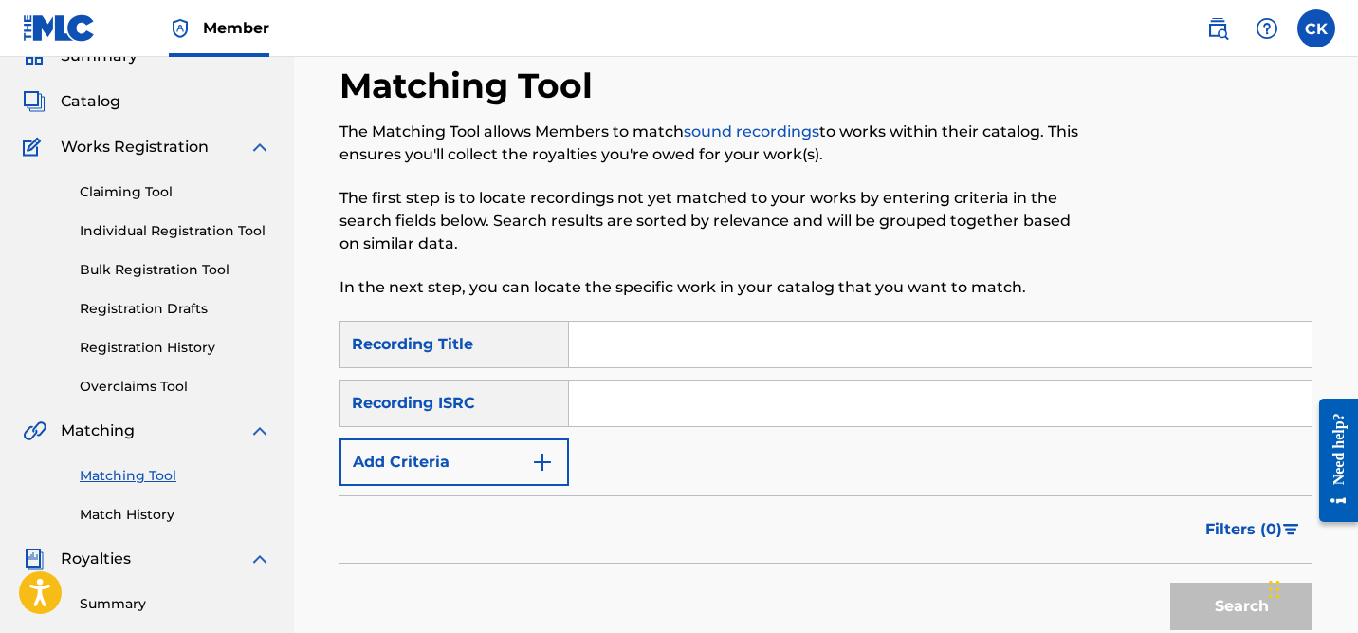
scroll to position [81, 0]
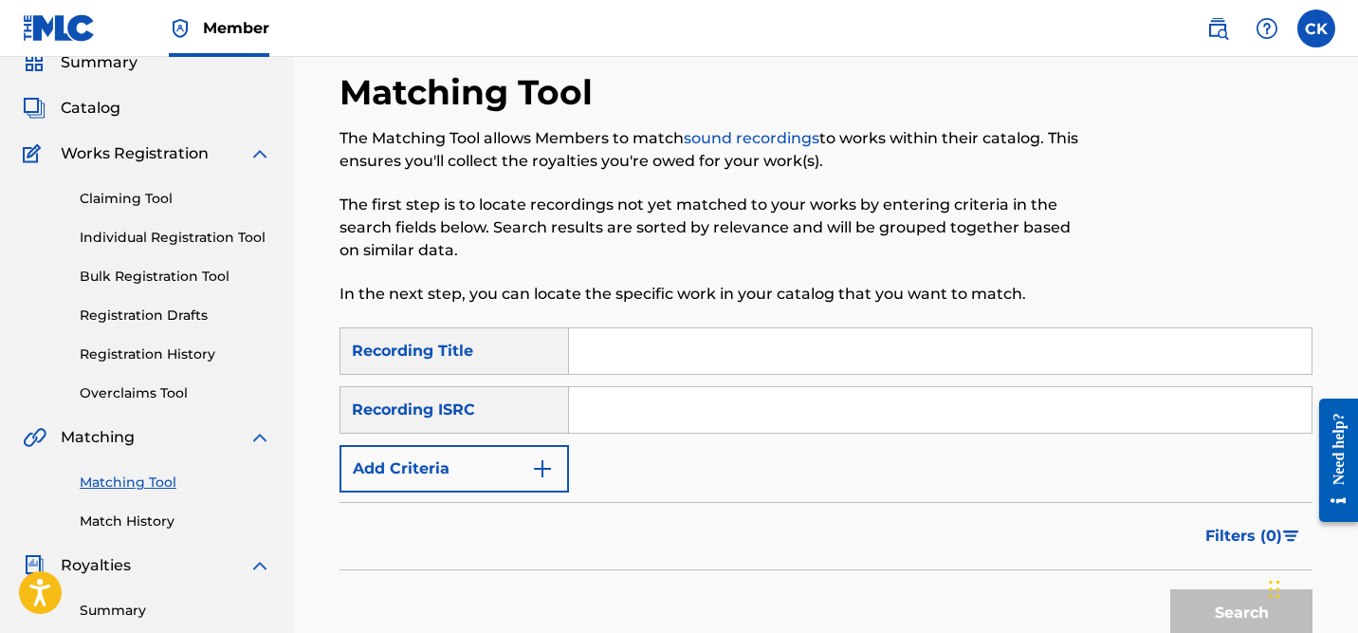
click at [130, 522] on link "Match History" at bounding box center [176, 521] width 192 height 20
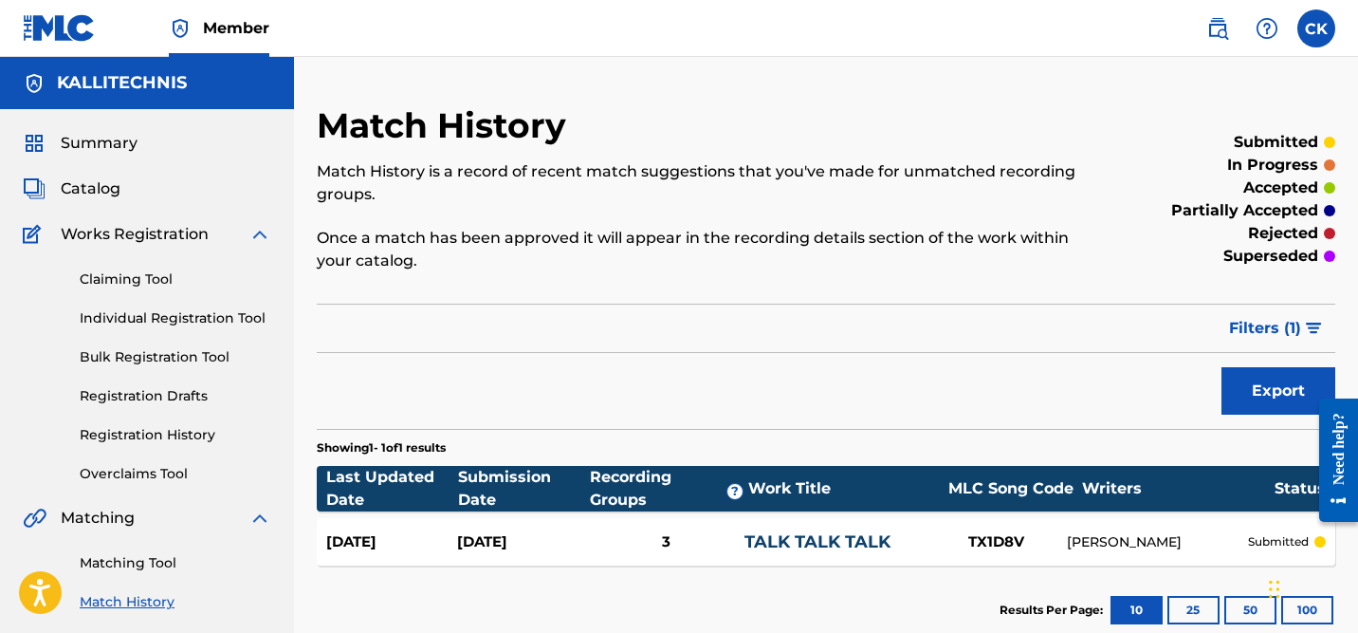
click at [132, 280] on link "Claiming Tool" at bounding box center [176, 279] width 192 height 20
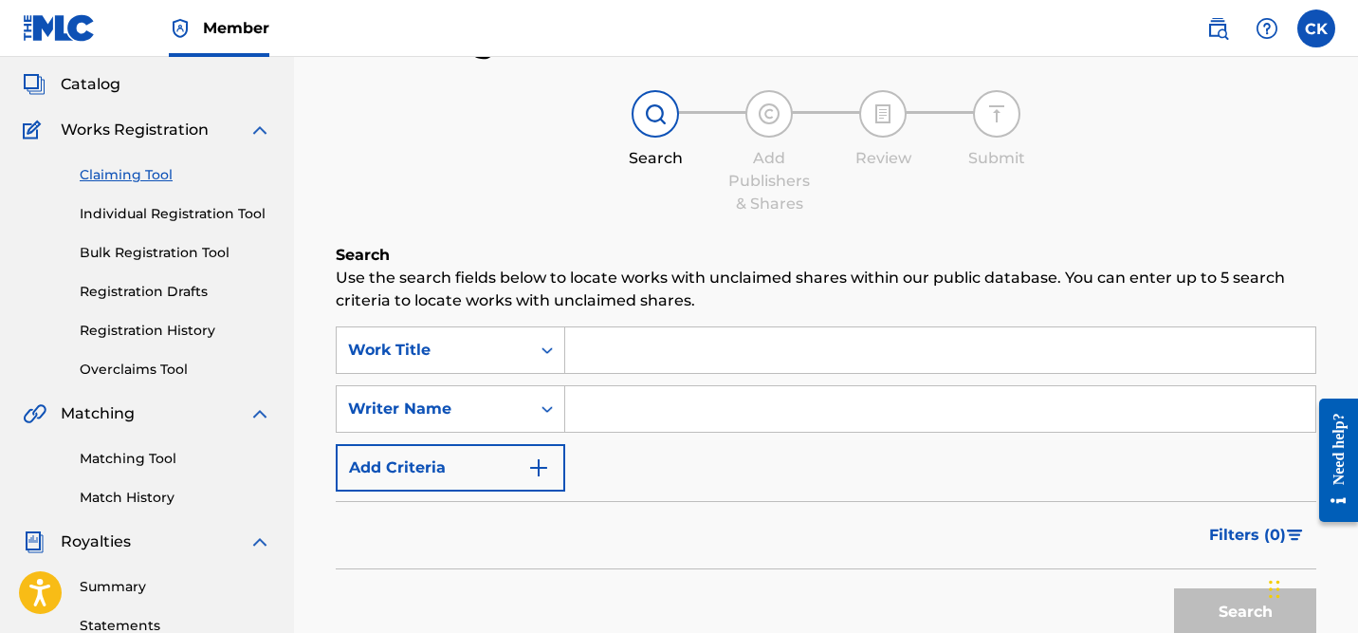
scroll to position [107, 0]
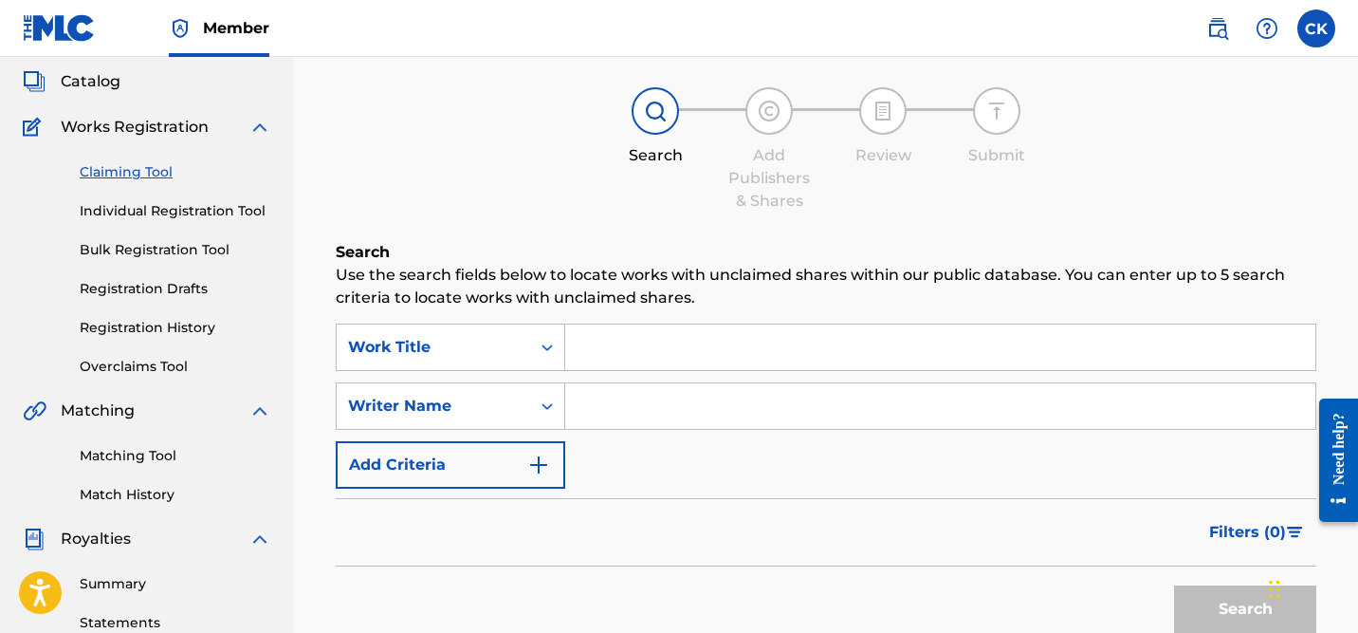
click at [635, 350] on input "Search Form" at bounding box center [940, 347] width 750 height 46
click at [649, 354] on input "Search Form" at bounding box center [940, 347] width 750 height 46
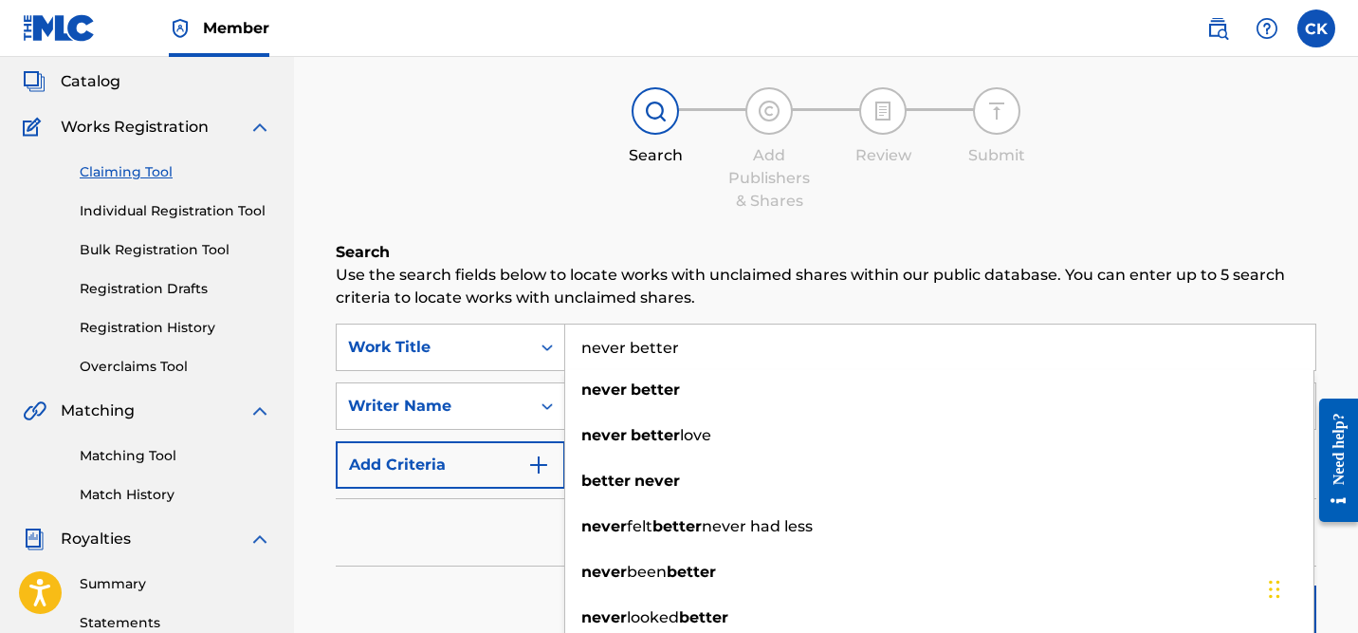
type input "never better"
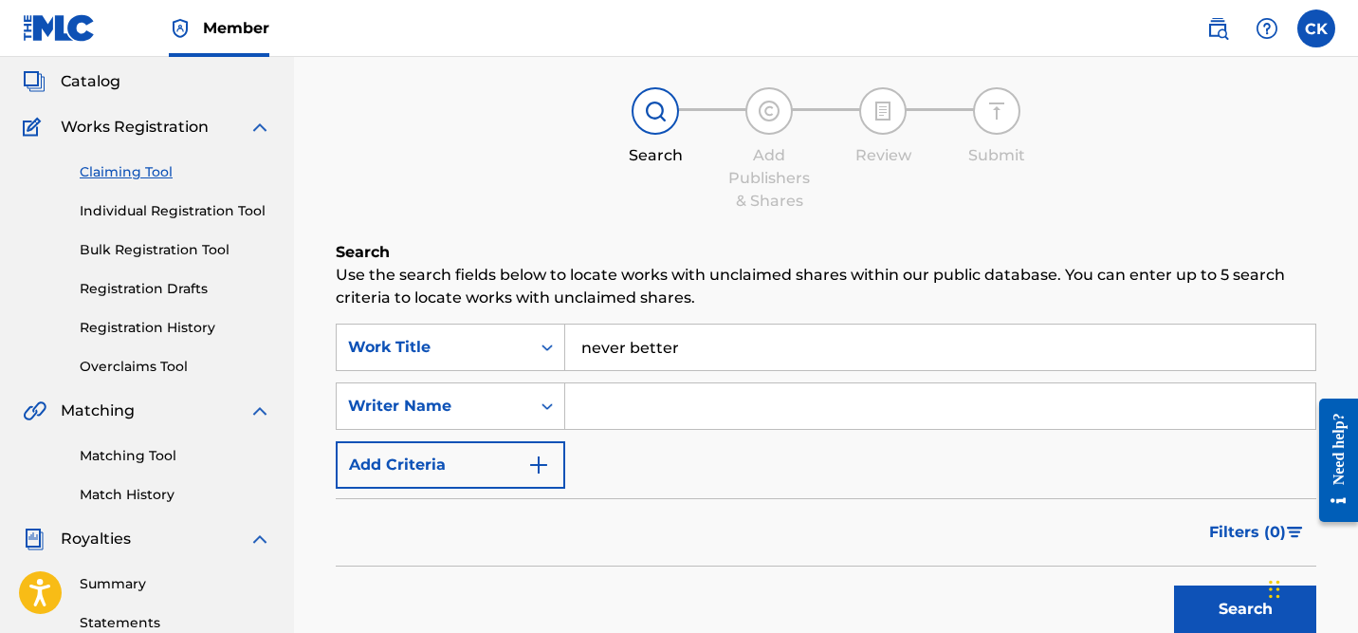
click at [712, 319] on div "Search Use the search fields below to locate works with unclaimed shares within…" at bounding box center [826, 489] width 981 height 496
click at [621, 410] on input "Search Form" at bounding box center [940, 406] width 750 height 46
type input "[PERSON_NAME]"
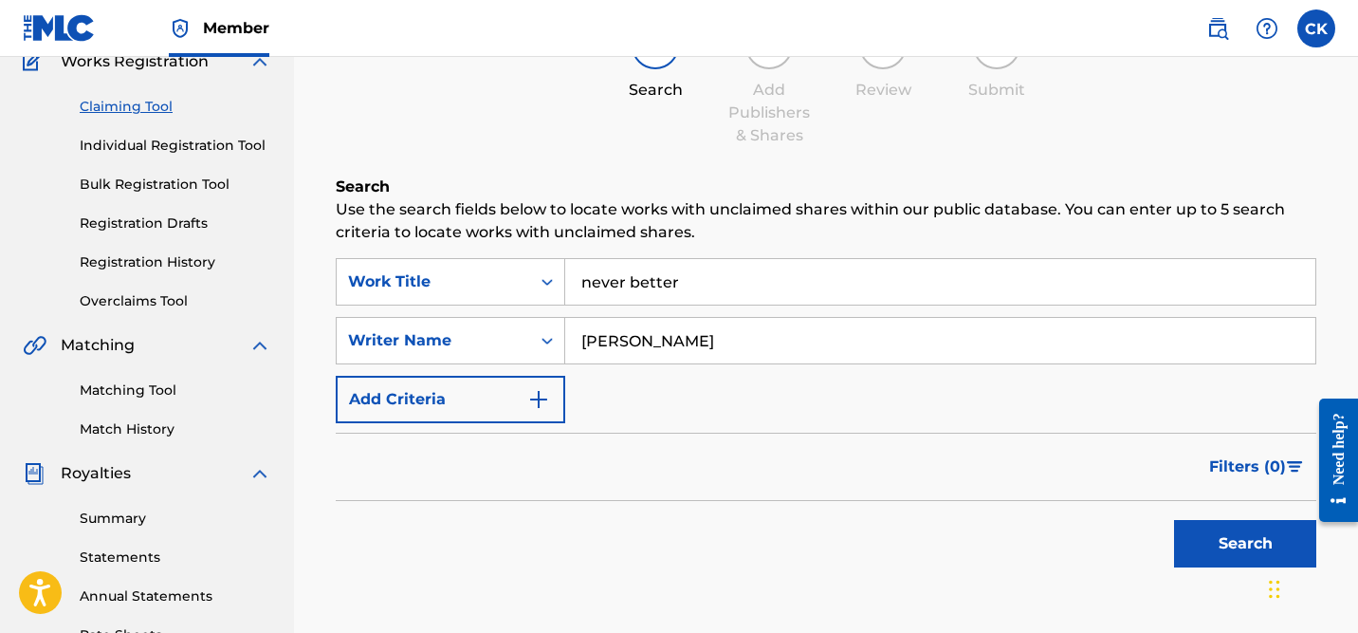
scroll to position [217, 0]
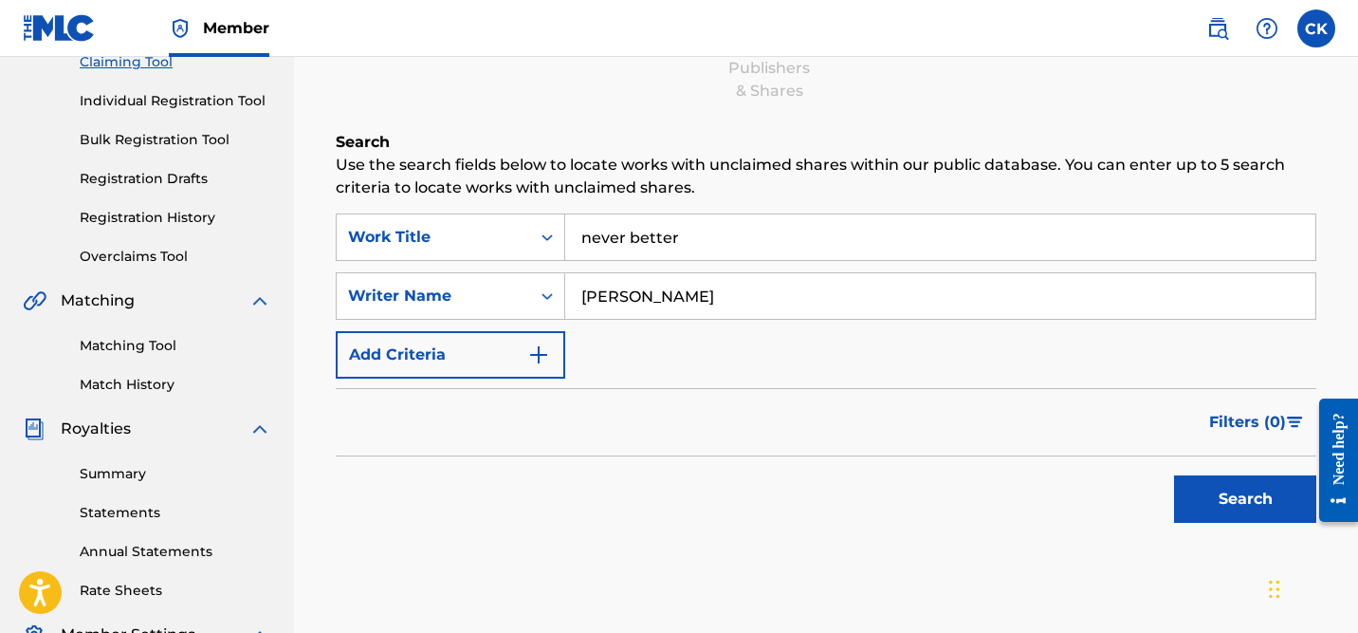
click at [1217, 493] on button "Search" at bounding box center [1245, 498] width 142 height 47
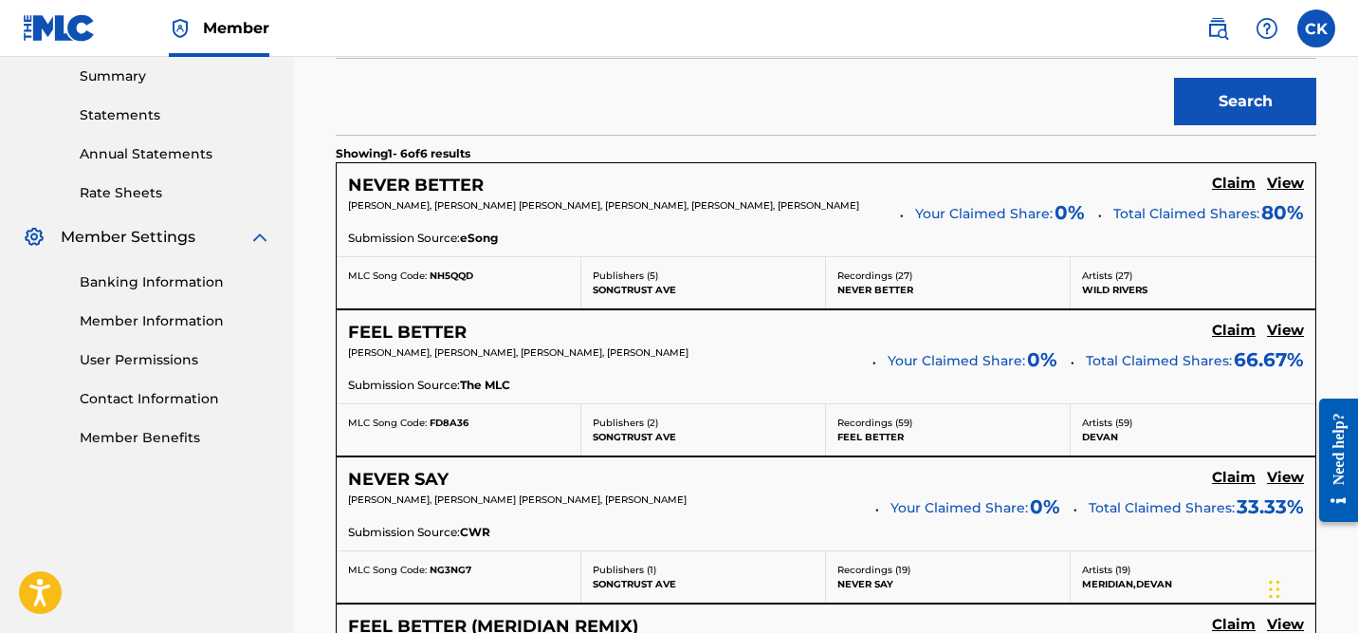
scroll to position [614, 0]
click at [1286, 181] on h5 "View" at bounding box center [1285, 184] width 37 height 18
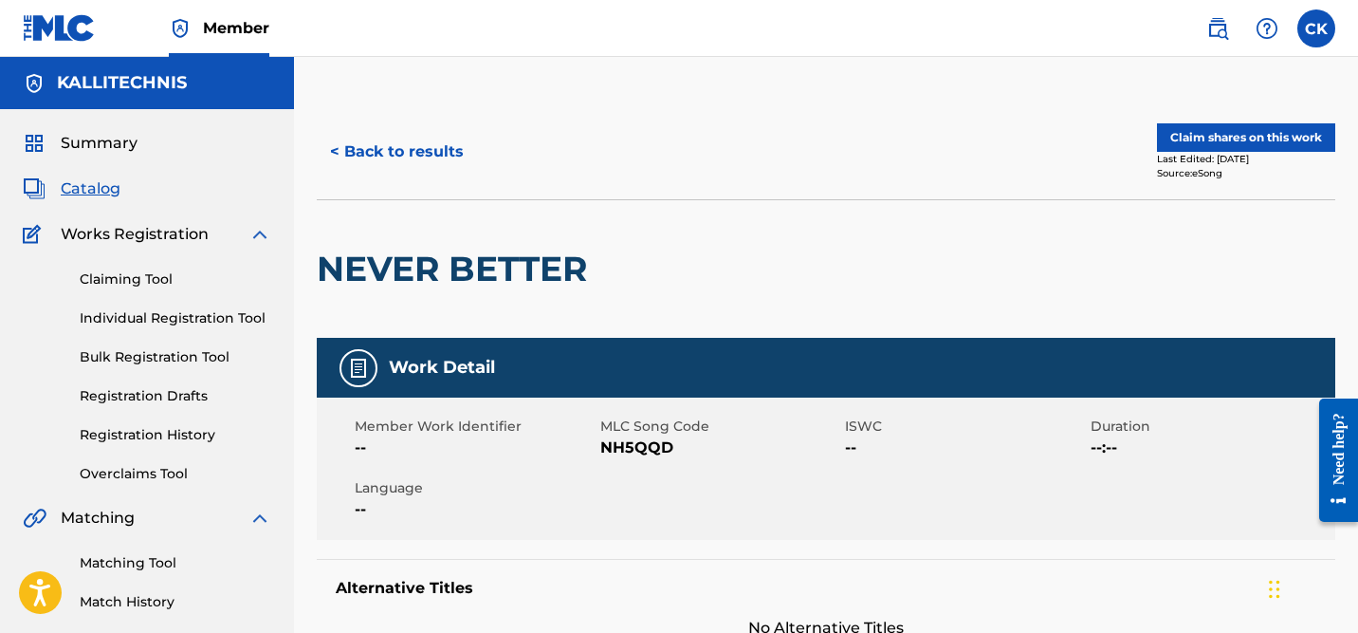
click at [91, 144] on span "Summary" at bounding box center [99, 143] width 77 height 23
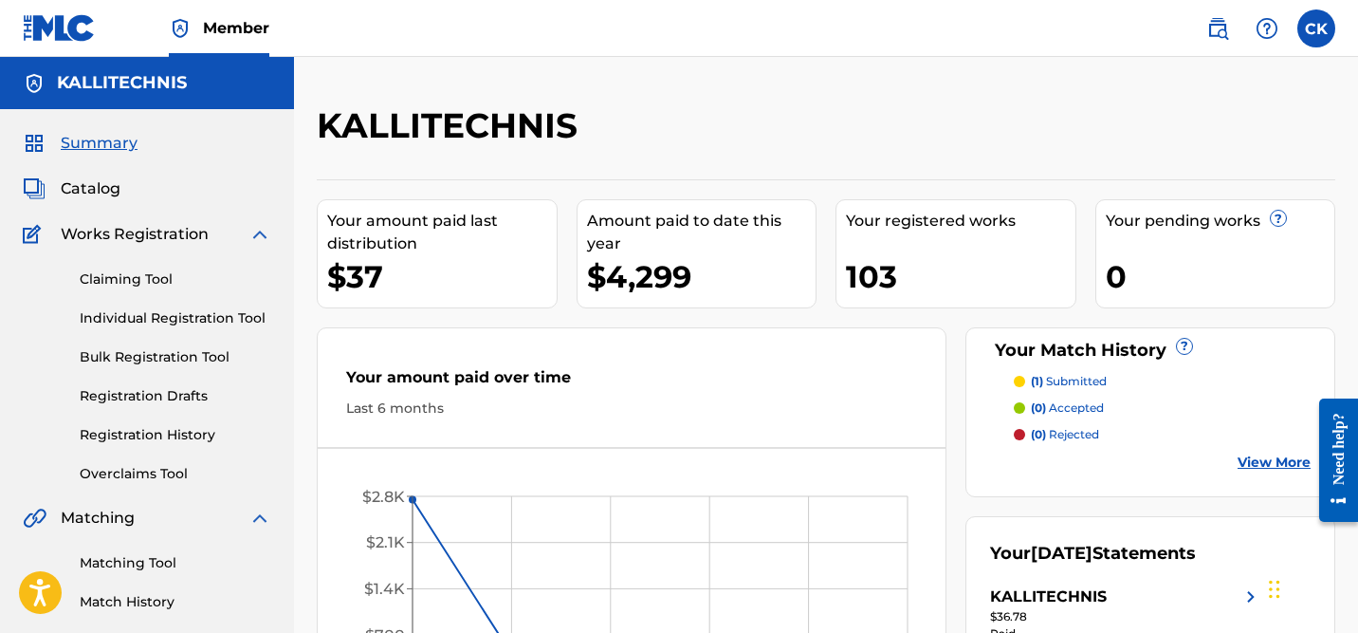
click at [130, 282] on link "Claiming Tool" at bounding box center [176, 279] width 192 height 20
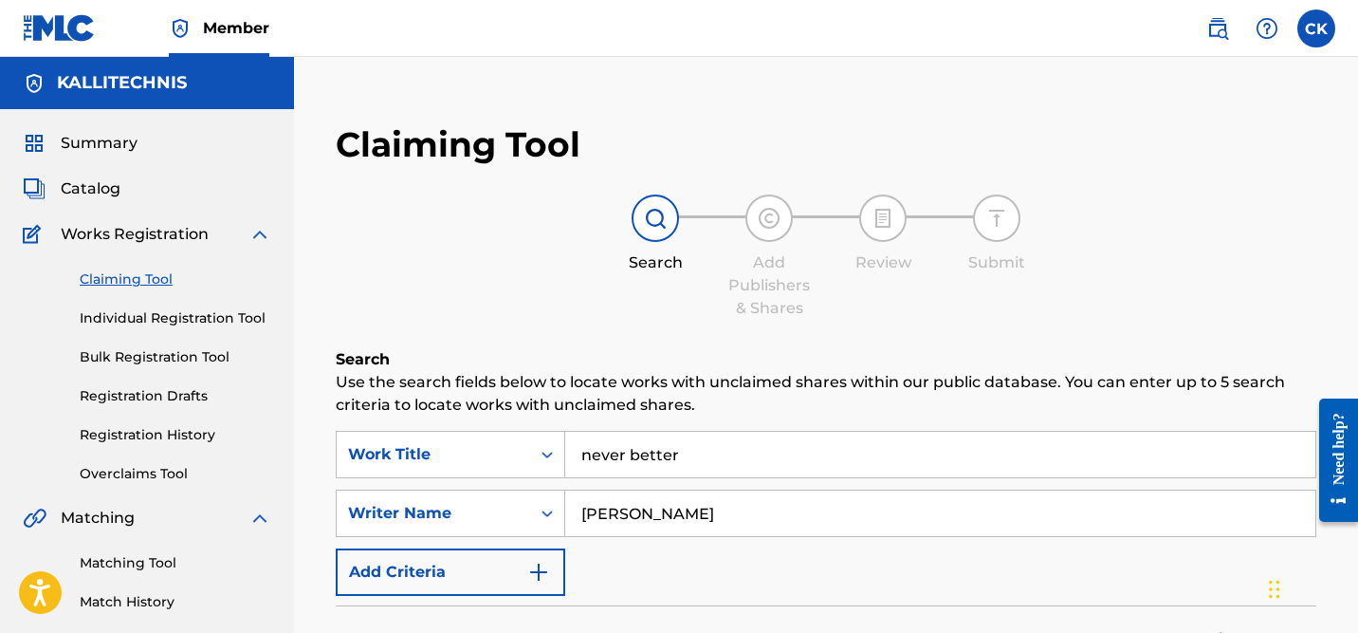
click at [639, 451] on input "never better" at bounding box center [940, 455] width 750 height 46
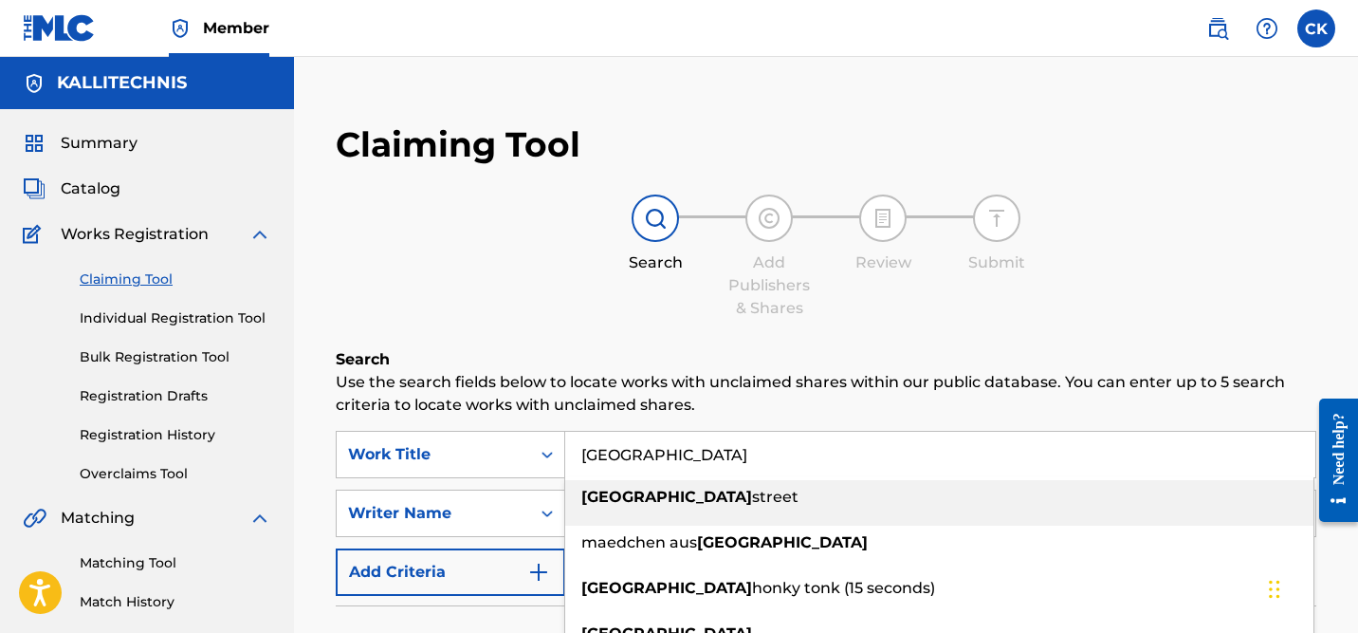
type input "[GEOGRAPHIC_DATA]"
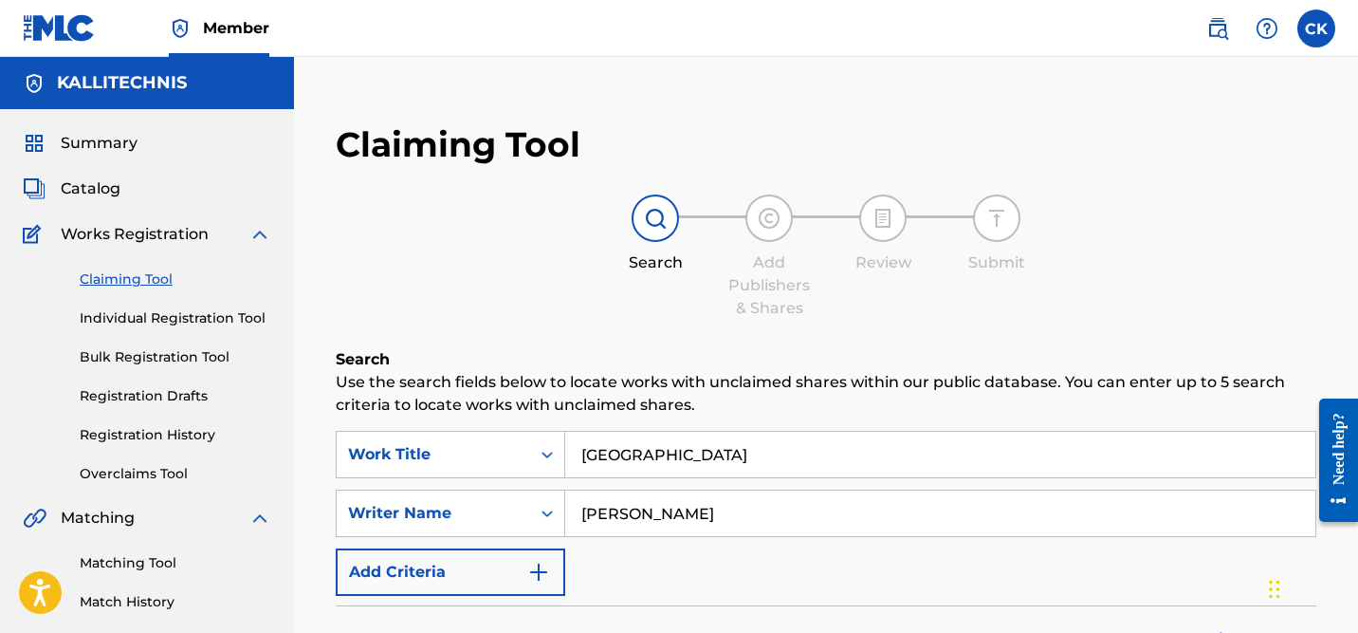
click at [846, 404] on p "Use the search fields below to locate works with unclaimed shares within our pu…" at bounding box center [826, 394] width 981 height 46
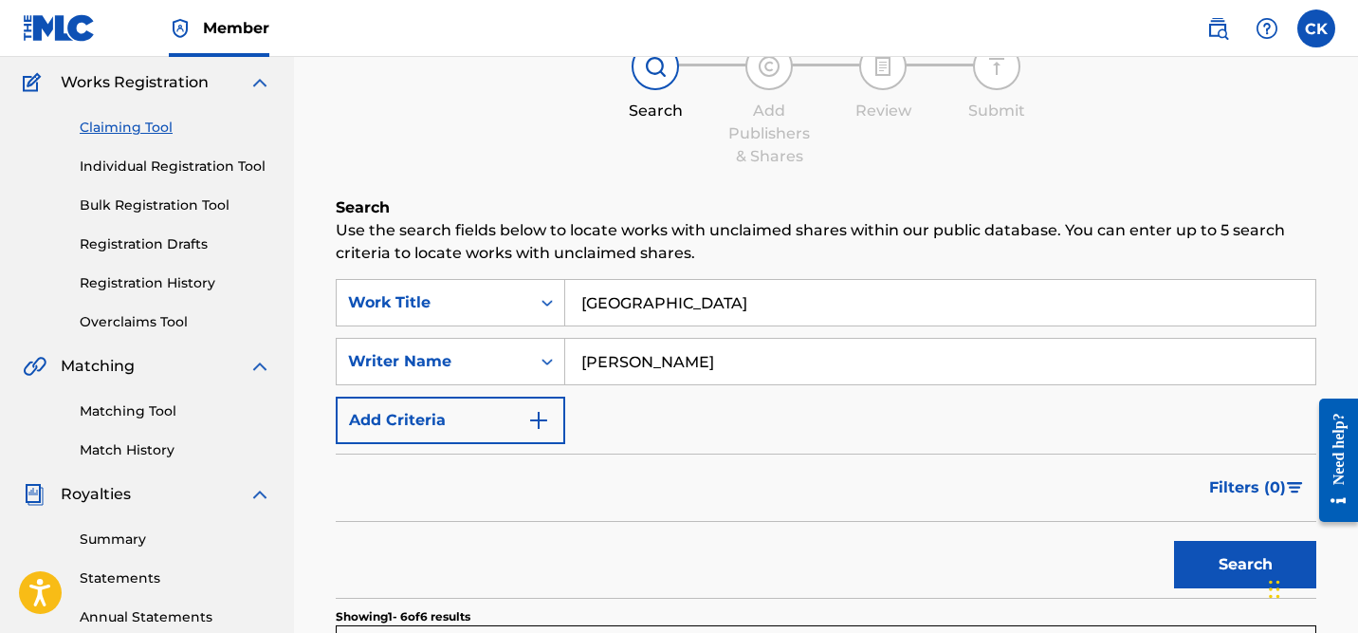
scroll to position [164, 0]
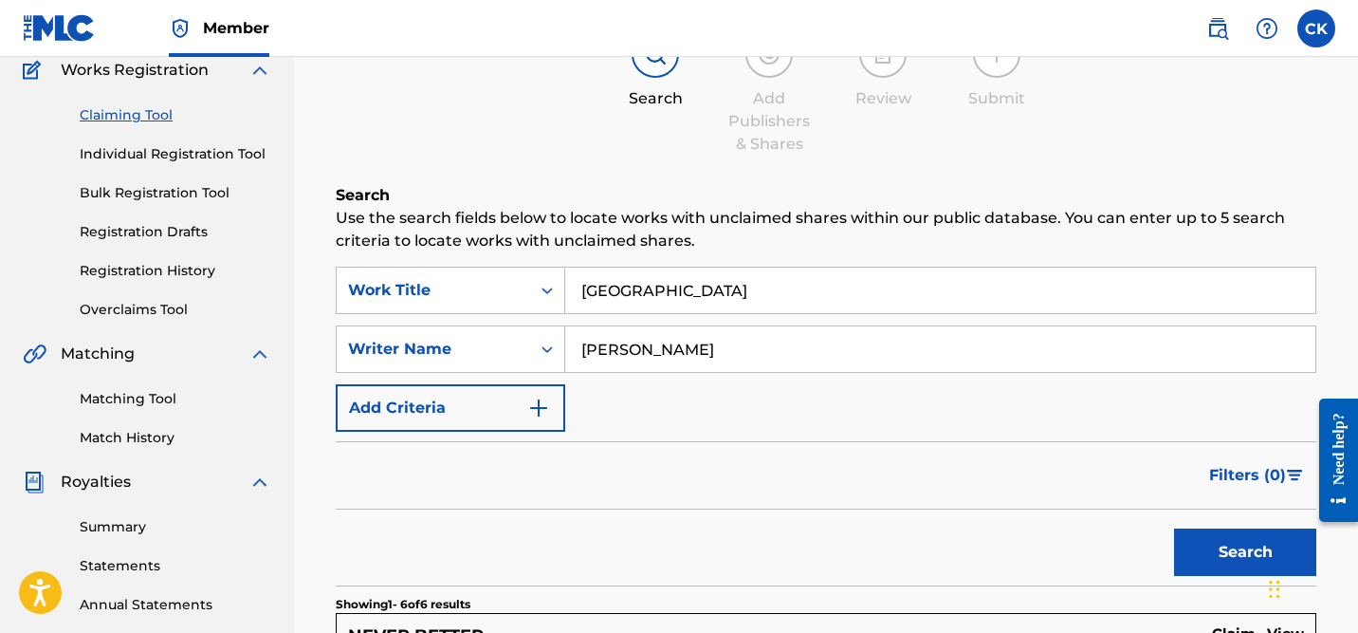
click at [1220, 547] on button "Search" at bounding box center [1245, 551] width 142 height 47
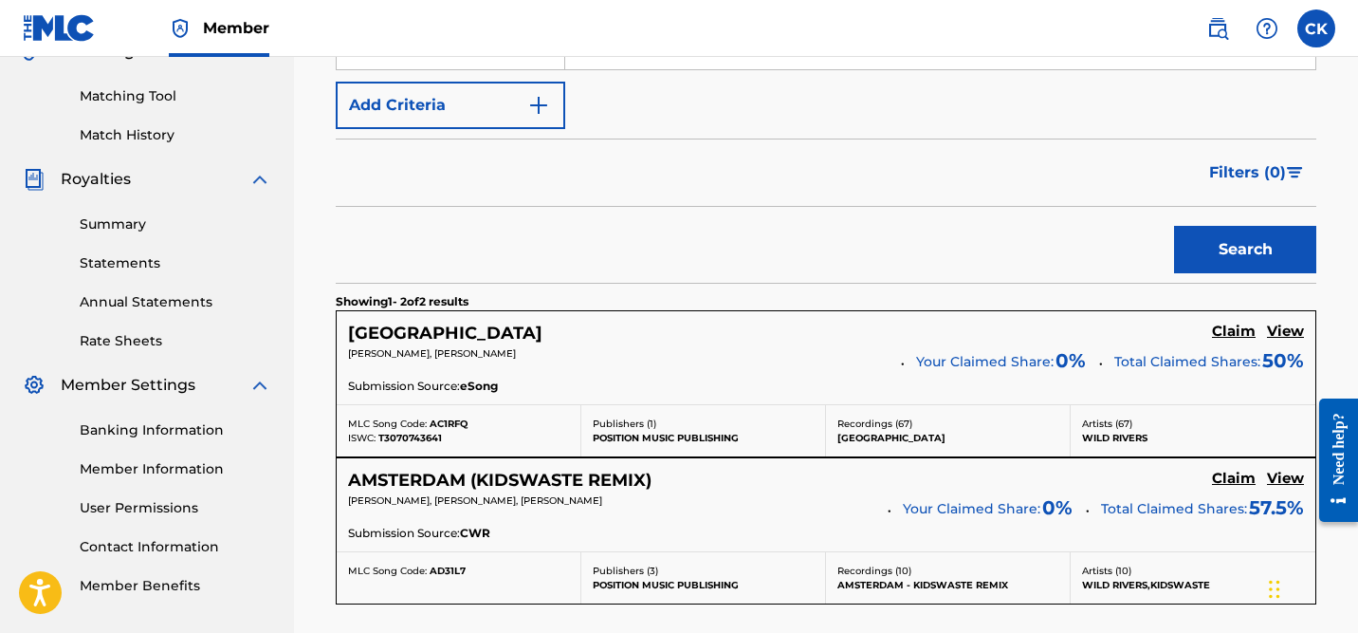
scroll to position [477, 0]
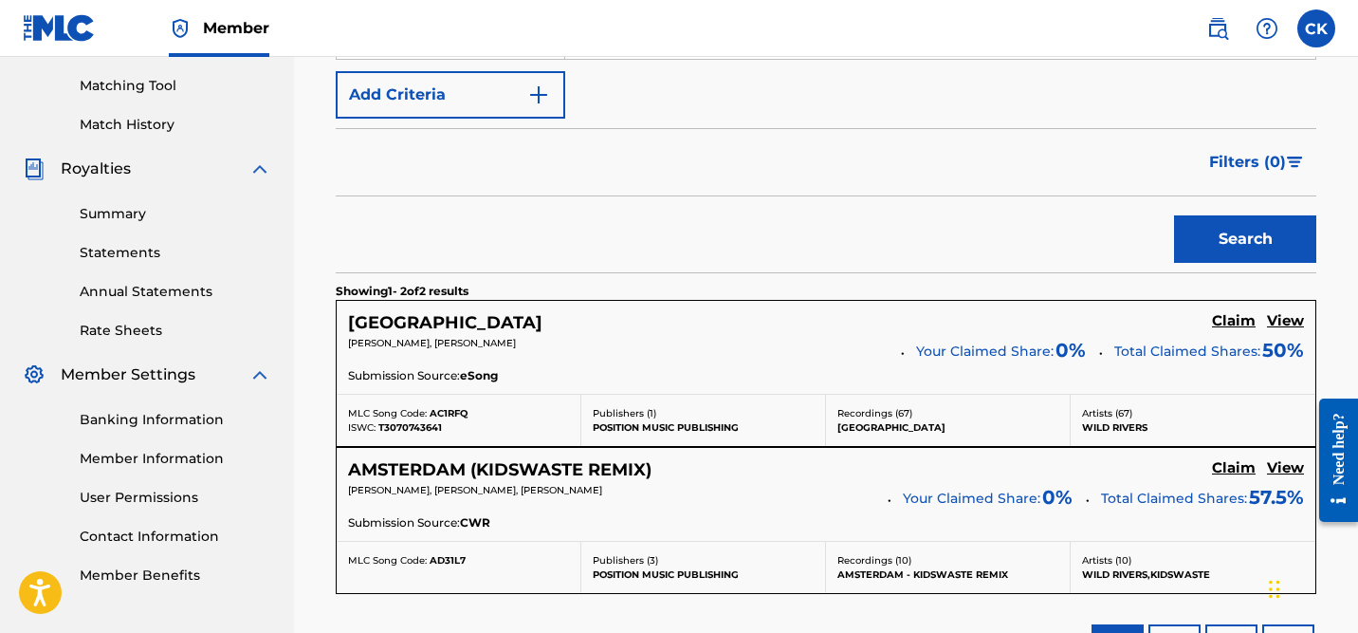
click at [1289, 320] on h5 "View" at bounding box center [1285, 321] width 37 height 18
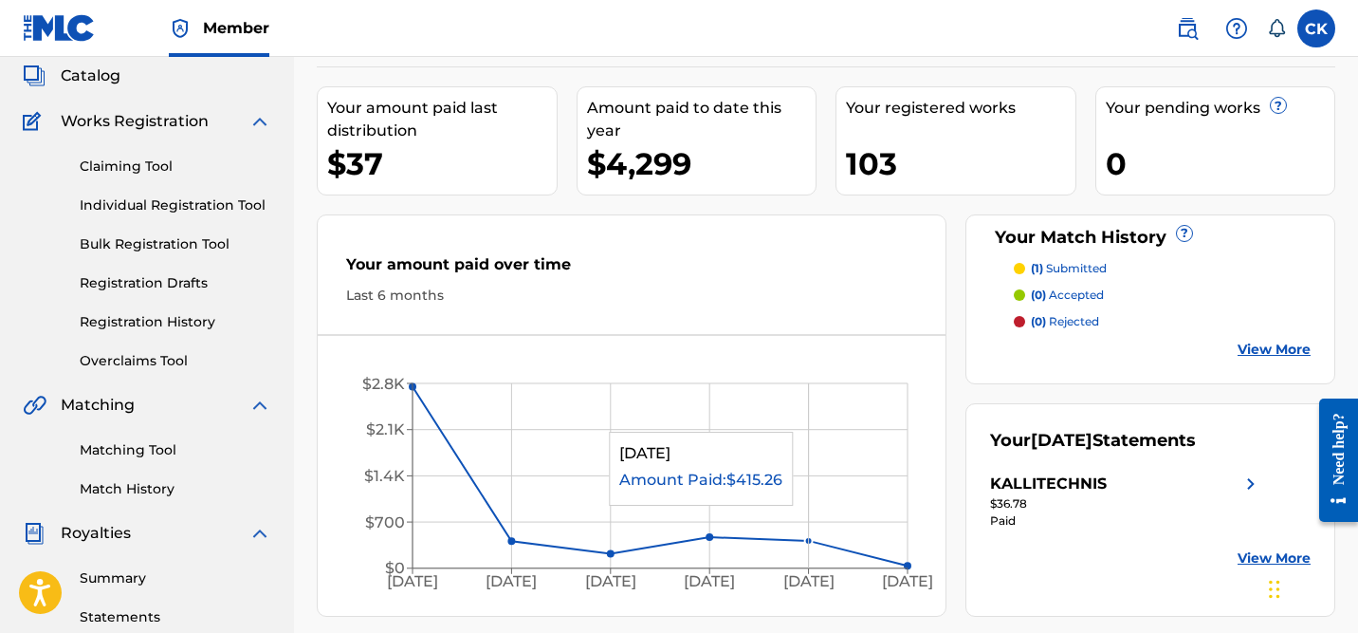
scroll to position [98, 0]
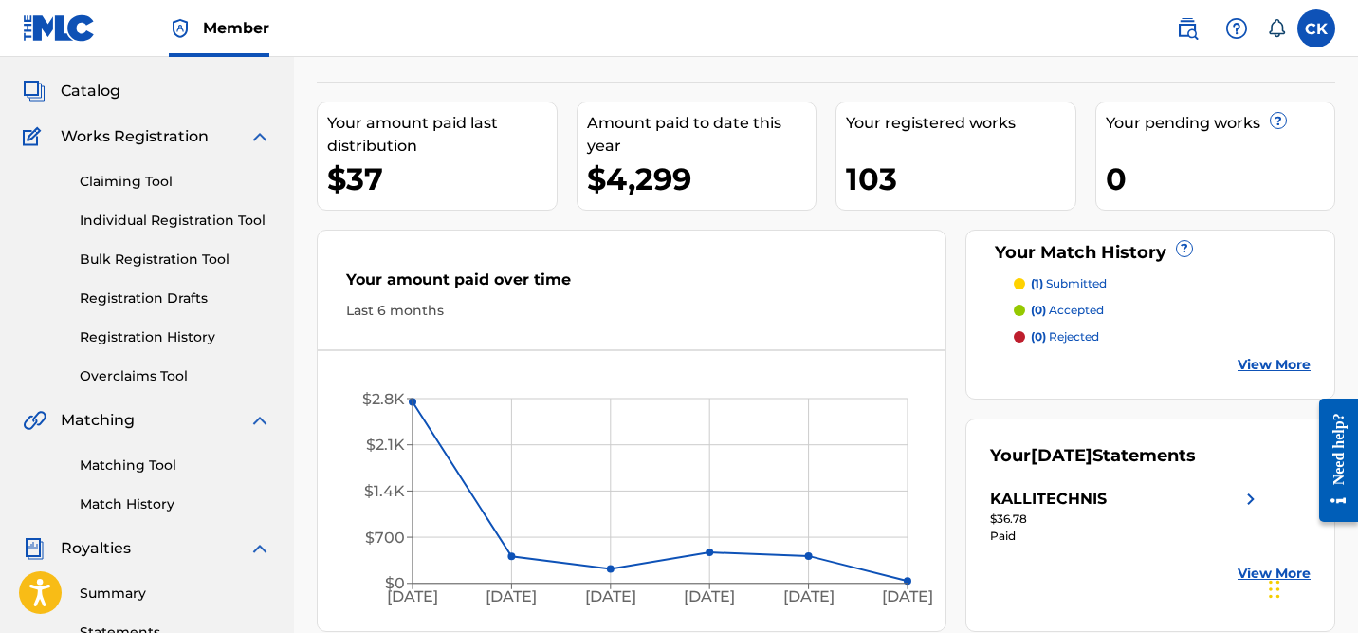
click at [119, 184] on link "Claiming Tool" at bounding box center [176, 182] width 192 height 20
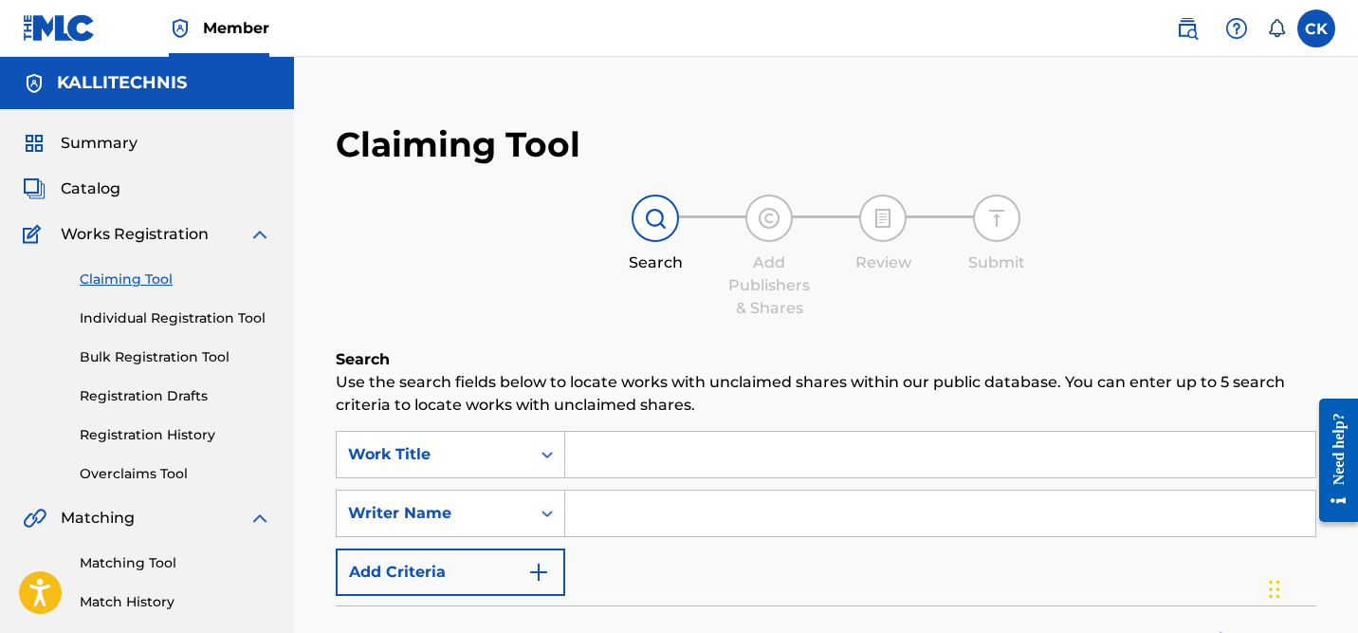
click at [633, 449] on input "Search Form" at bounding box center [940, 455] width 750 height 46
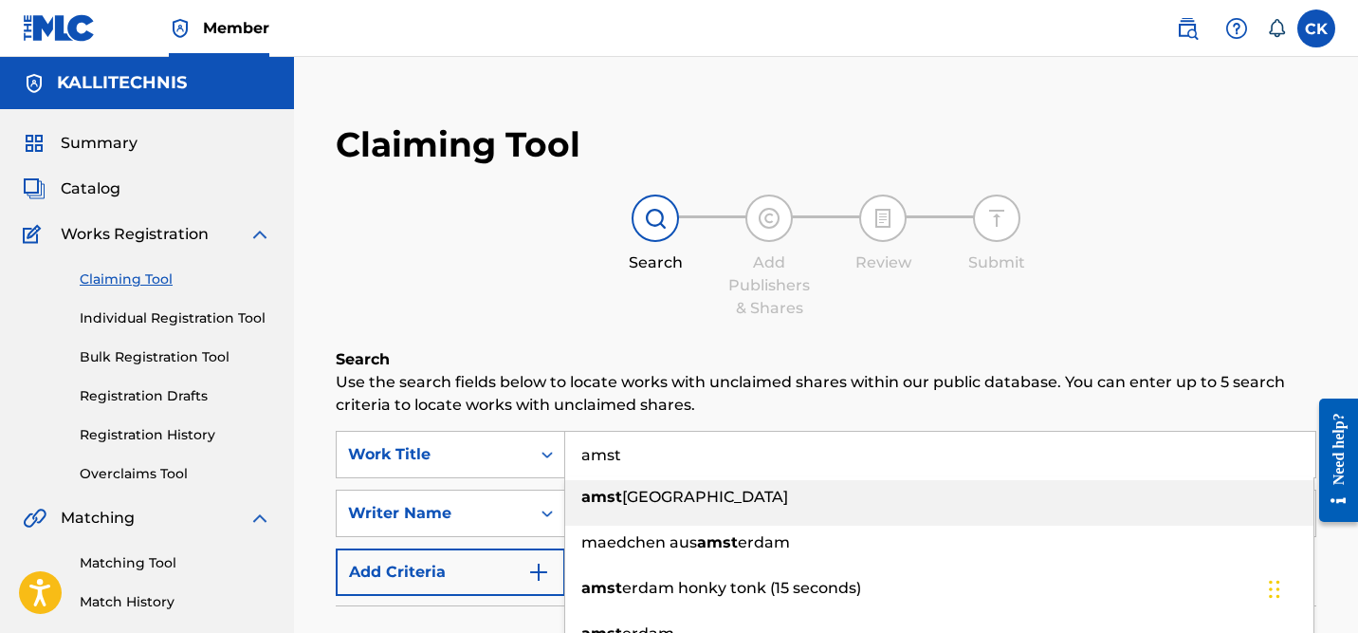
click at [666, 482] on div "amst [GEOGRAPHIC_DATA]" at bounding box center [939, 497] width 748 height 34
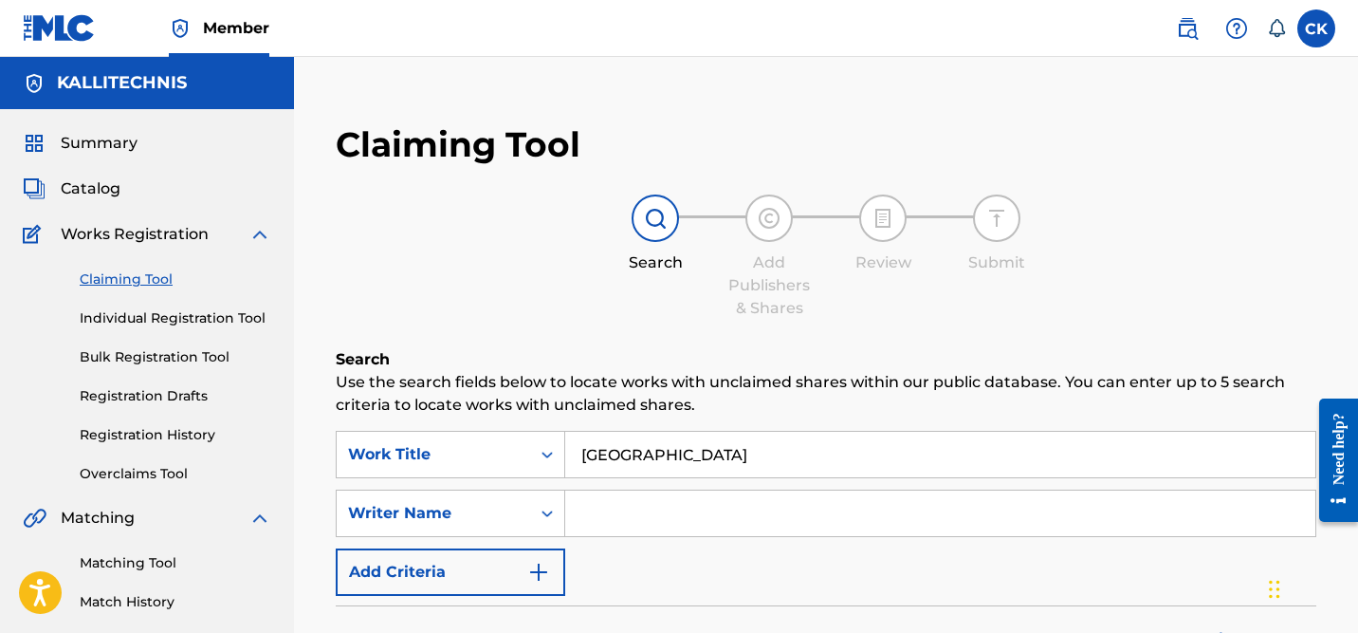
click at [734, 454] on input "[GEOGRAPHIC_DATA]" at bounding box center [940, 455] width 750 height 46
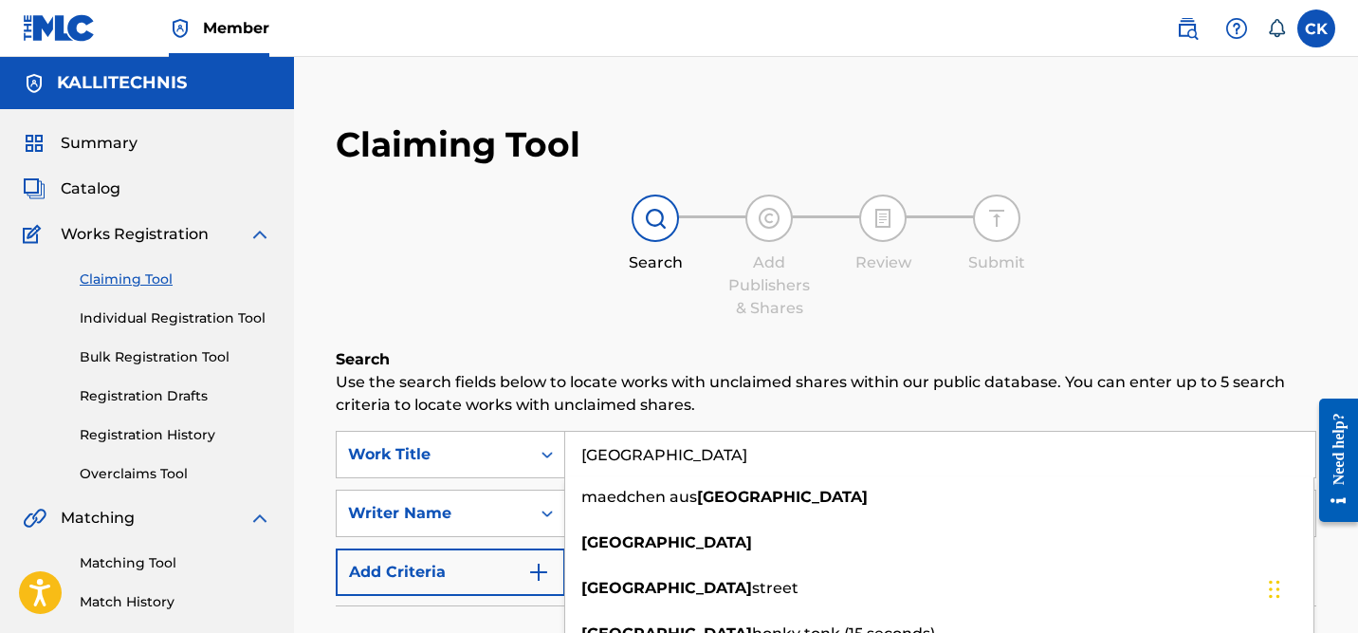
type input "[GEOGRAPHIC_DATA]"
click at [526, 402] on p "Use the search fields below to locate works with unclaimed shares within our pu…" at bounding box center [826, 394] width 981 height 46
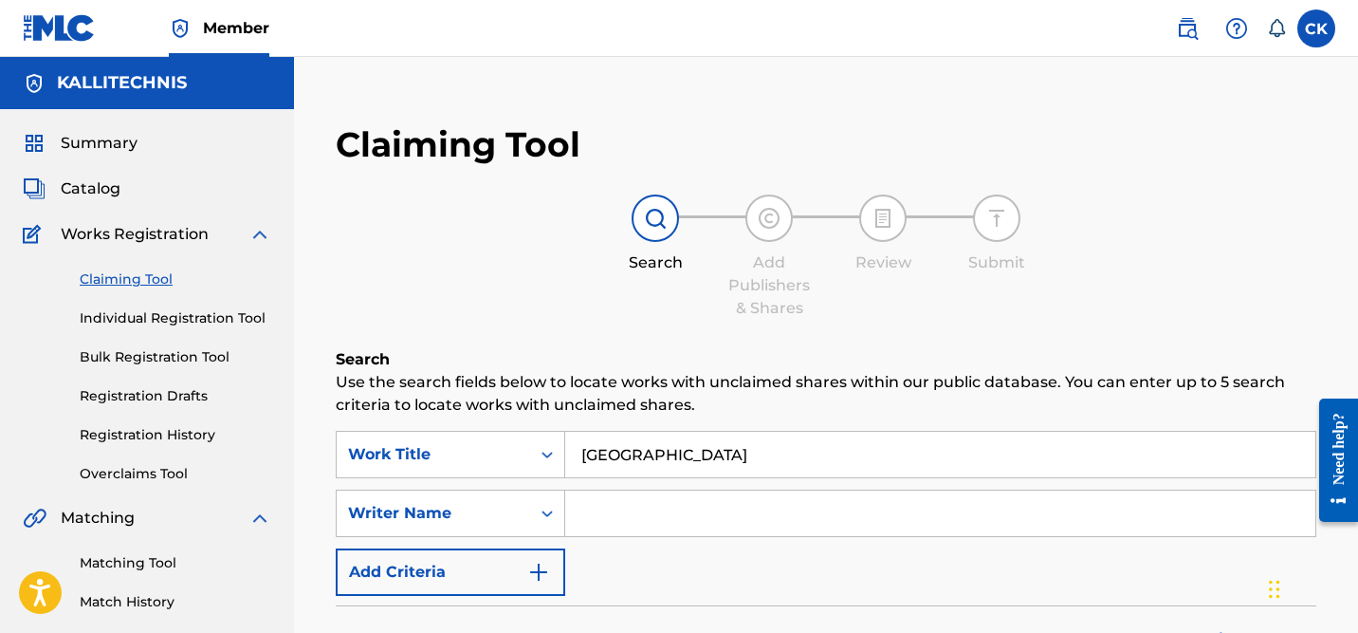
click at [628, 504] on input "Search Form" at bounding box center [940, 513] width 750 height 46
type input "[PERSON_NAME]"
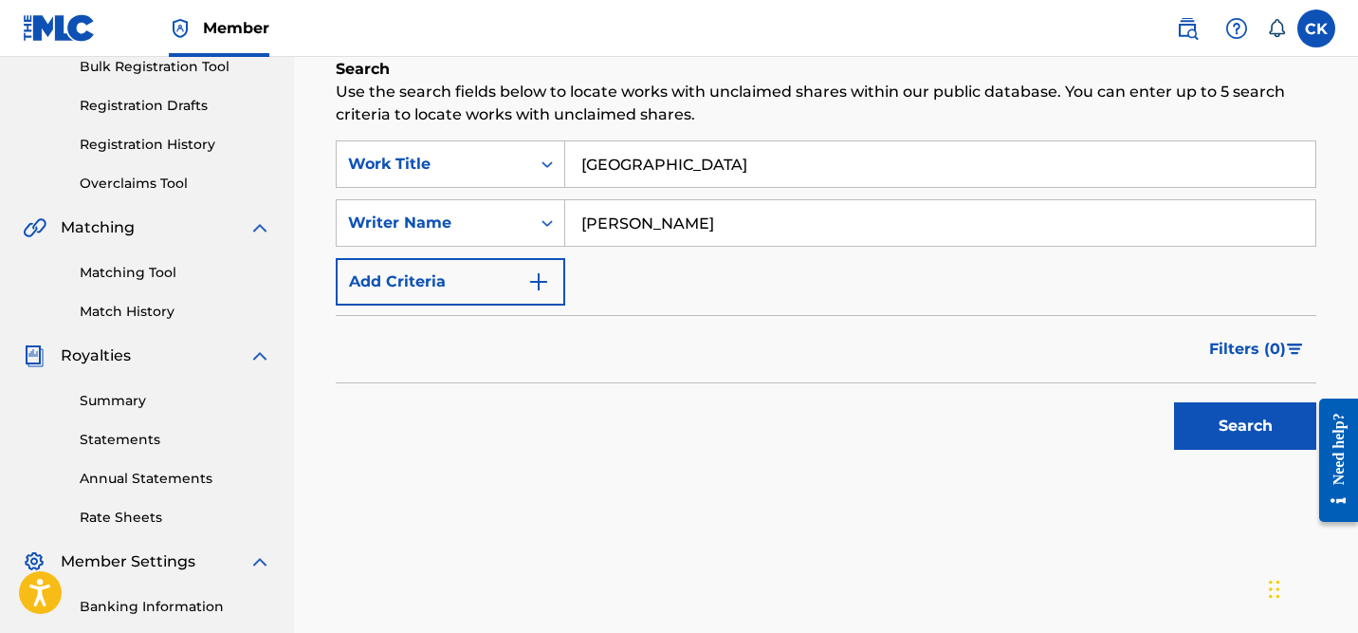
scroll to position [291, 0]
click at [1249, 430] on button "Search" at bounding box center [1245, 424] width 142 height 47
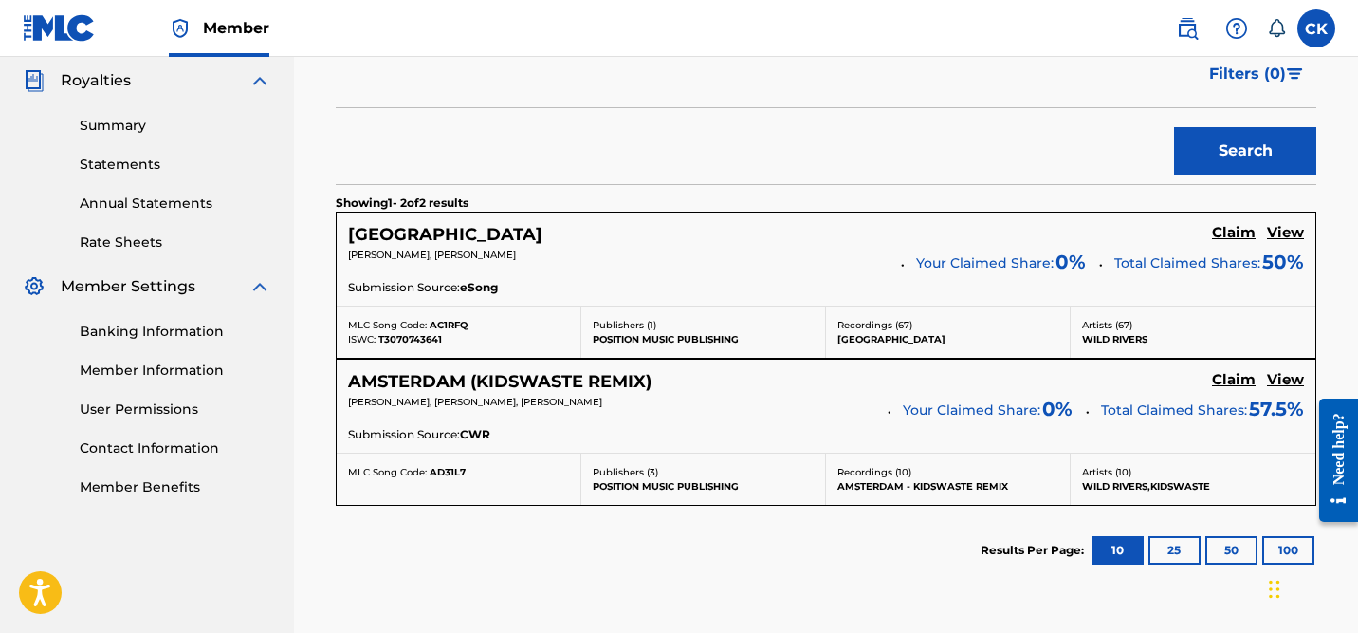
scroll to position [573, 0]
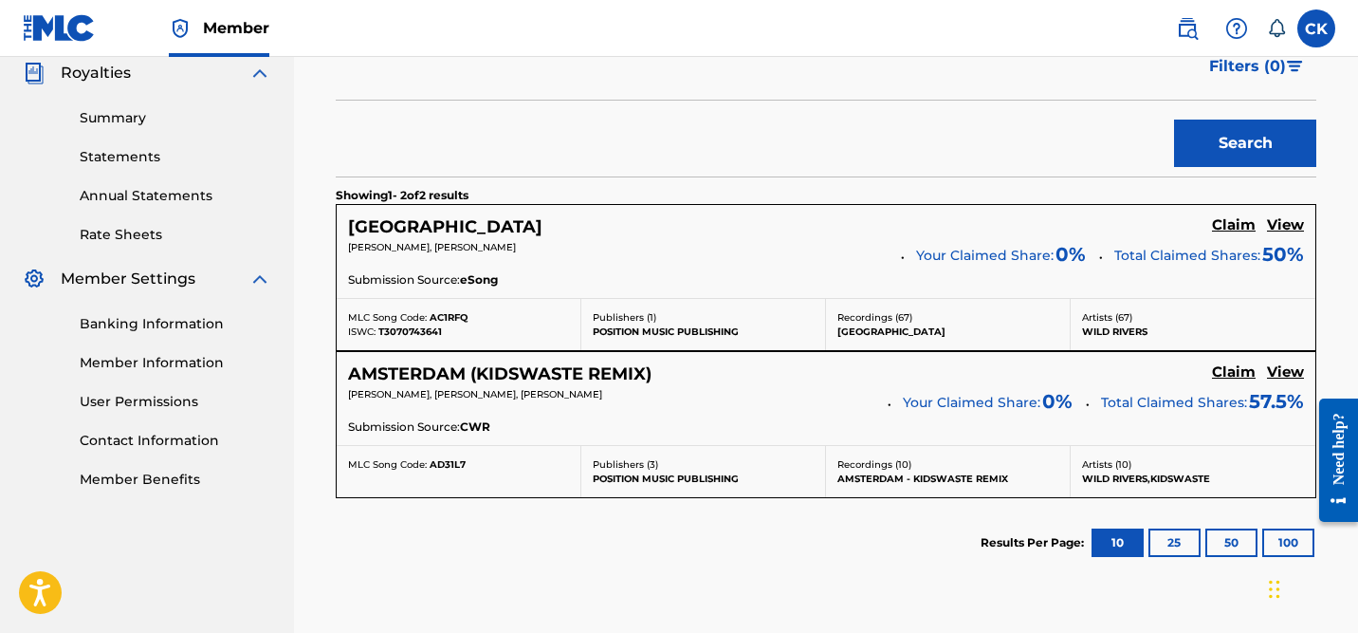
click at [1288, 224] on h5 "View" at bounding box center [1285, 225] width 37 height 18
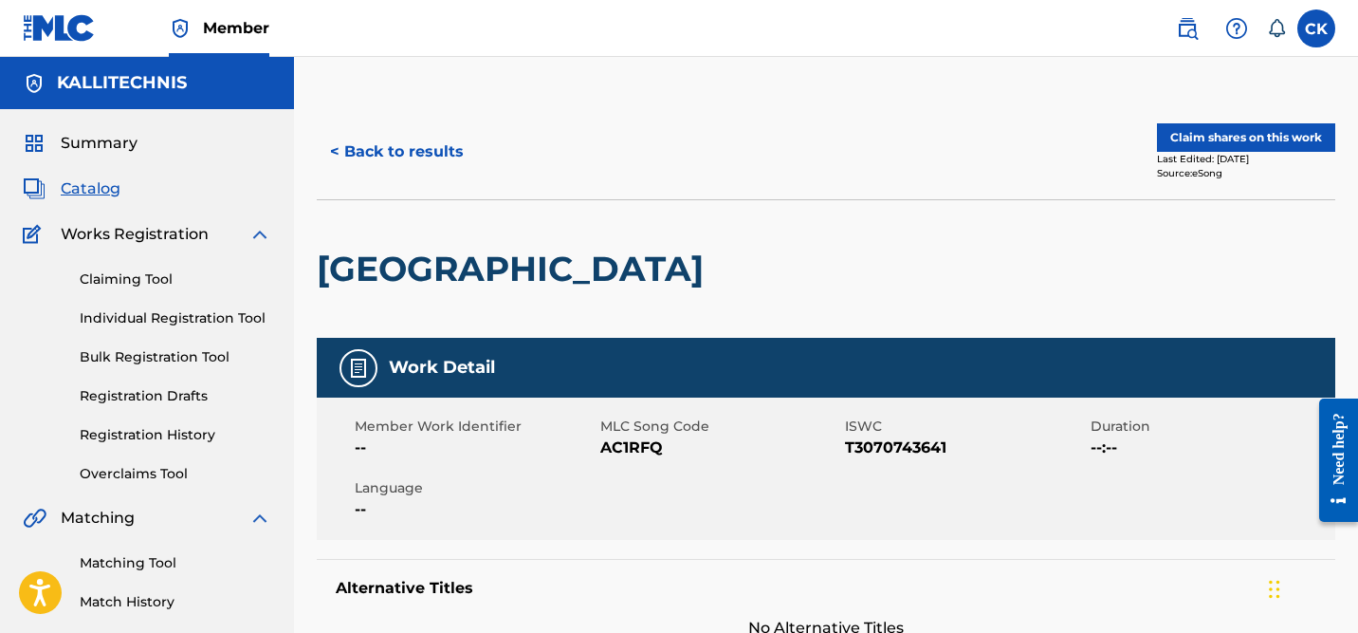
click at [434, 149] on button "< Back to results" at bounding box center [397, 151] width 160 height 47
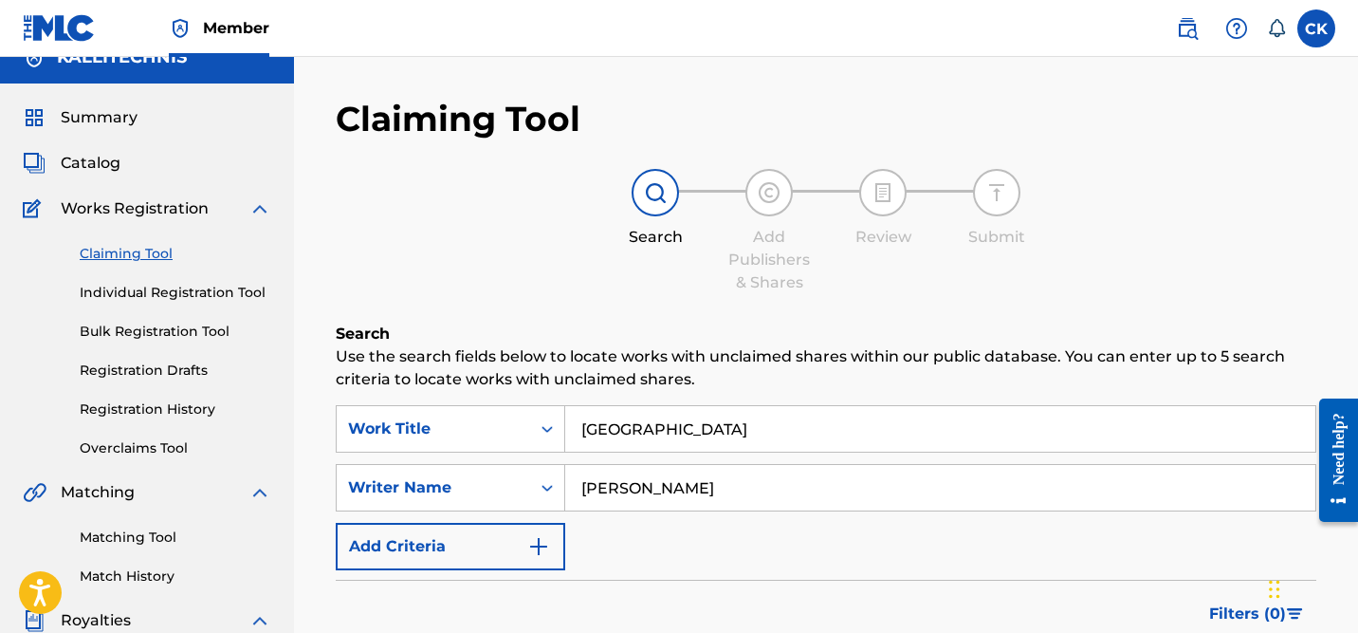
scroll to position [24, 0]
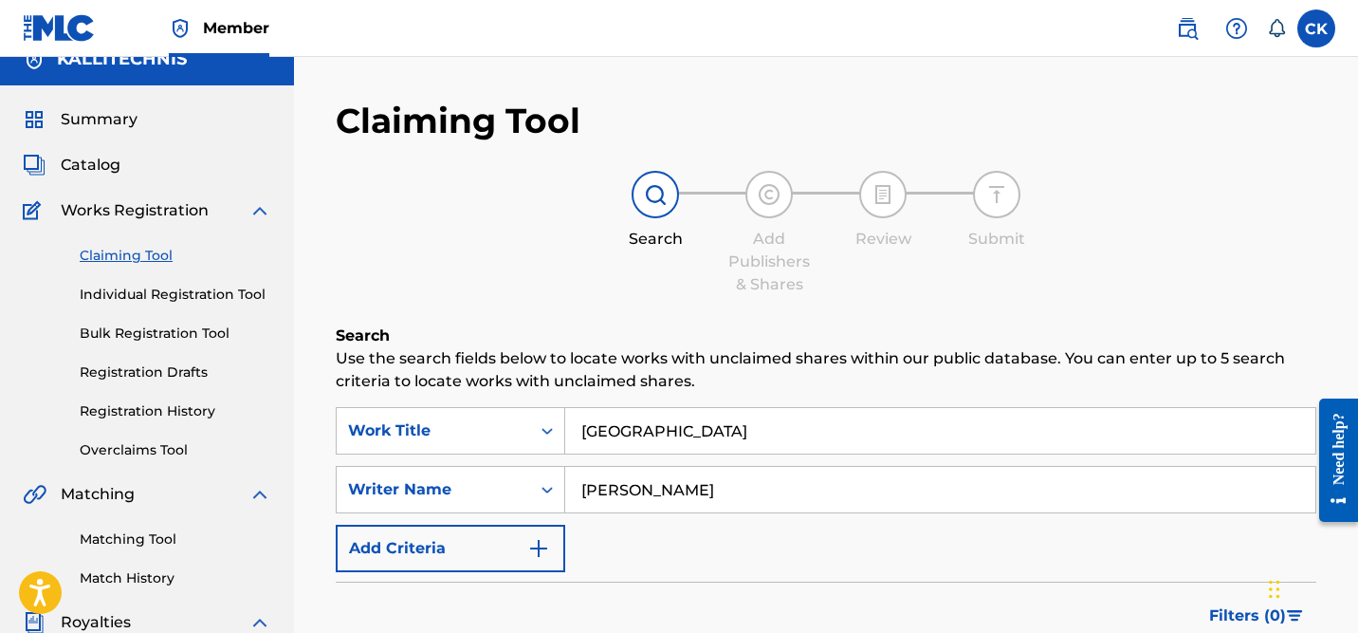
click at [106, 171] on span "Catalog" at bounding box center [91, 165] width 60 height 23
